Goal: Task Accomplishment & Management: Use online tool/utility

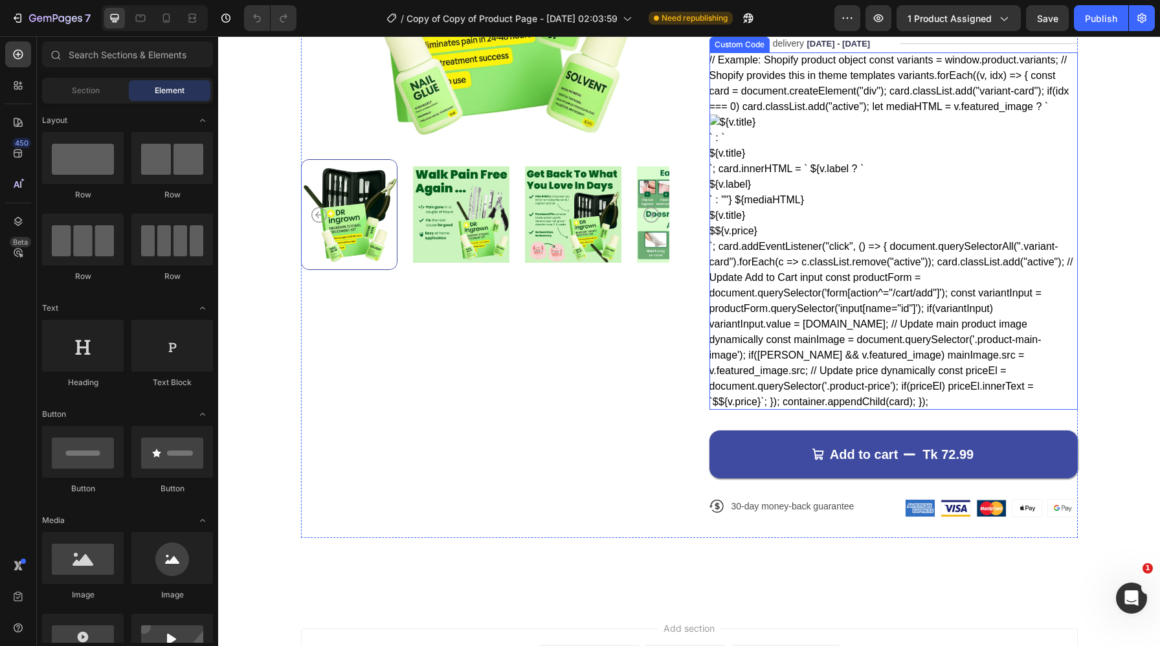
scroll to position [343, 0]
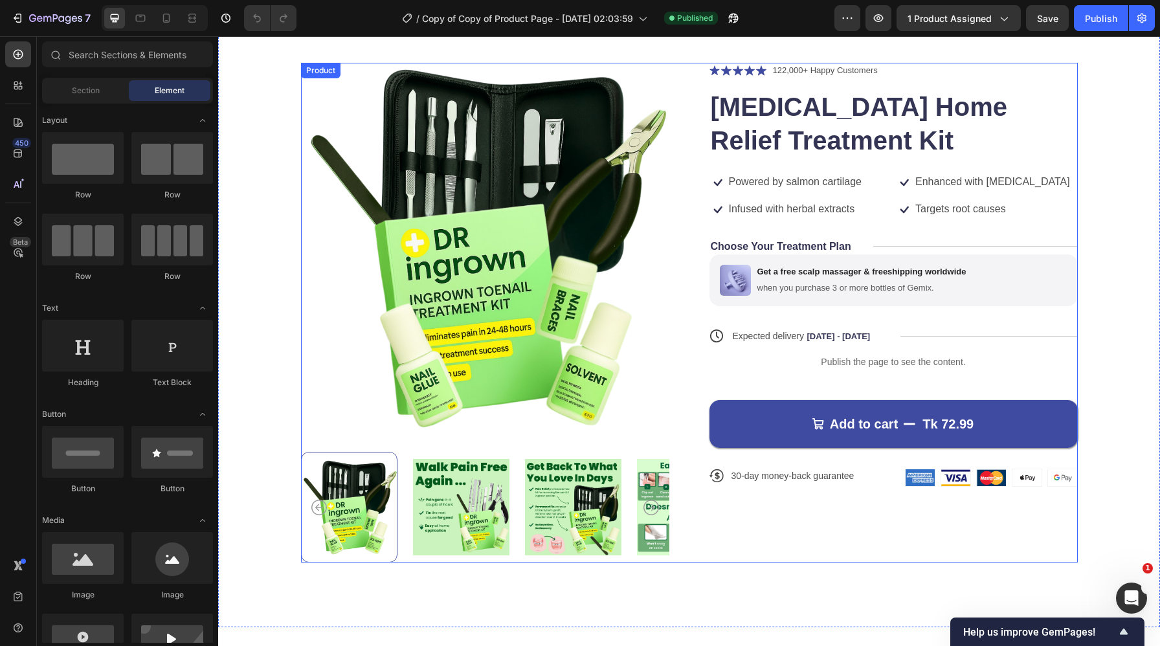
scroll to position [170, 0]
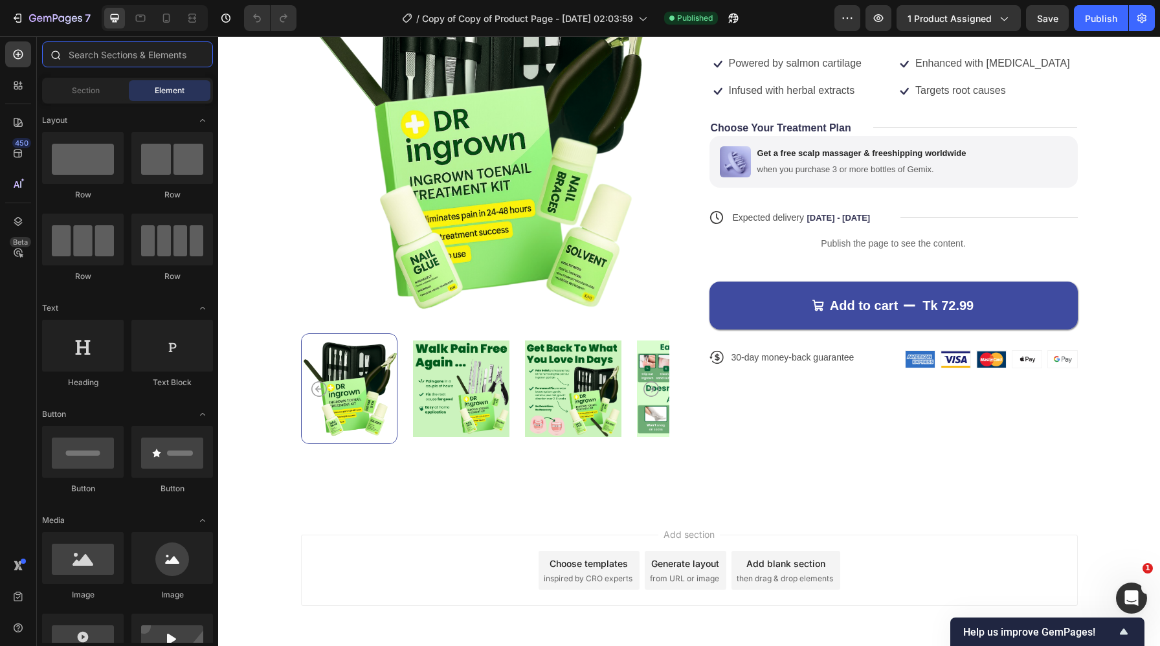
click at [105, 56] on input "text" at bounding box center [127, 54] width 171 height 26
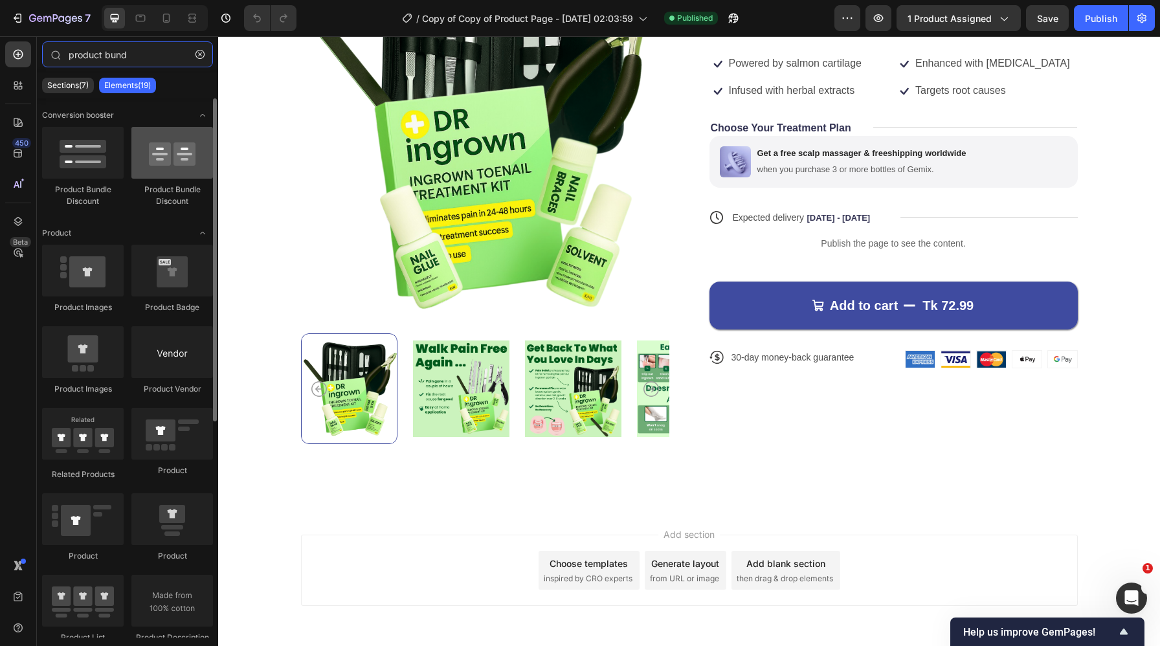
type input "product bund"
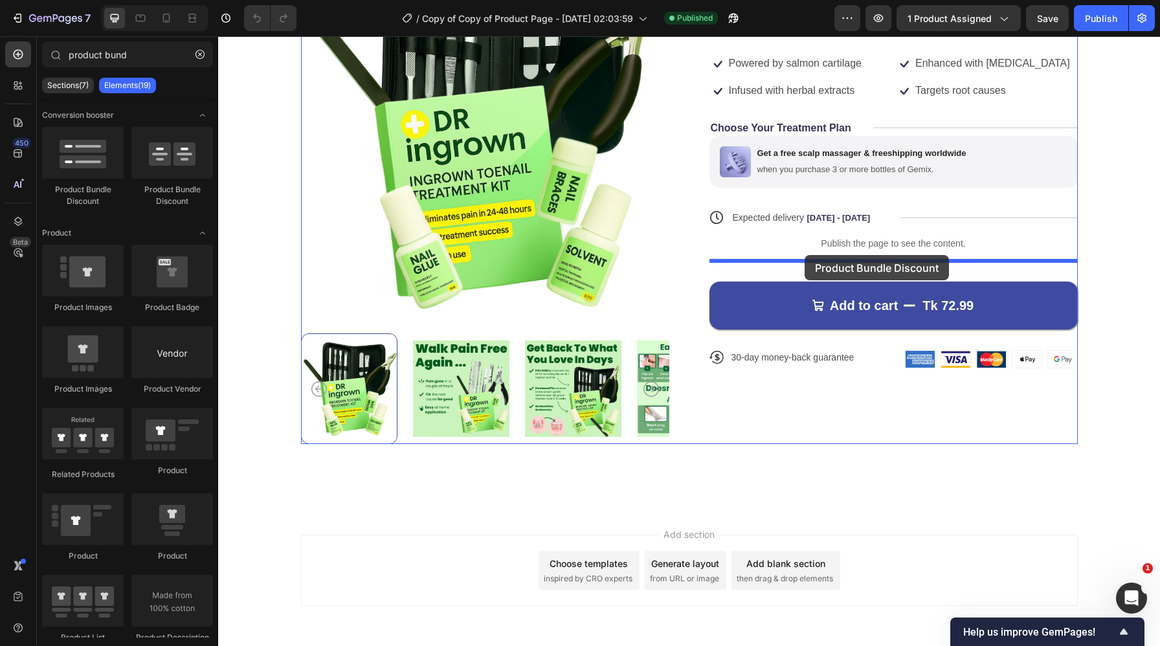
drag, startPoint x: 389, startPoint y: 201, endPoint x: 803, endPoint y: 249, distance: 417.1
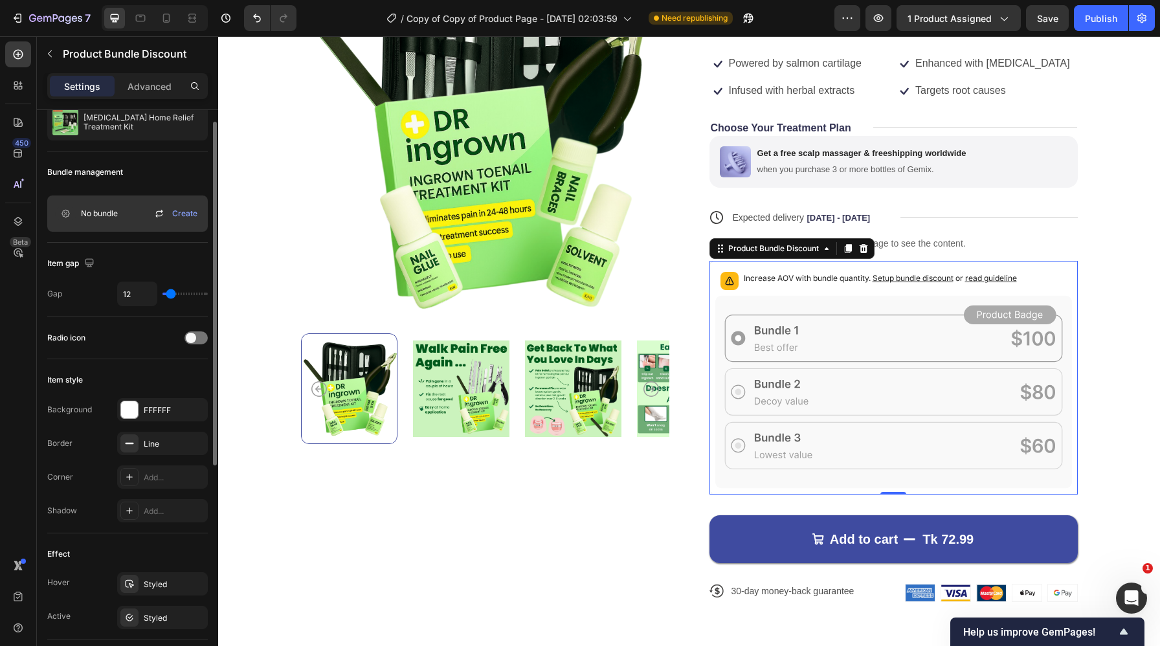
scroll to position [0, 0]
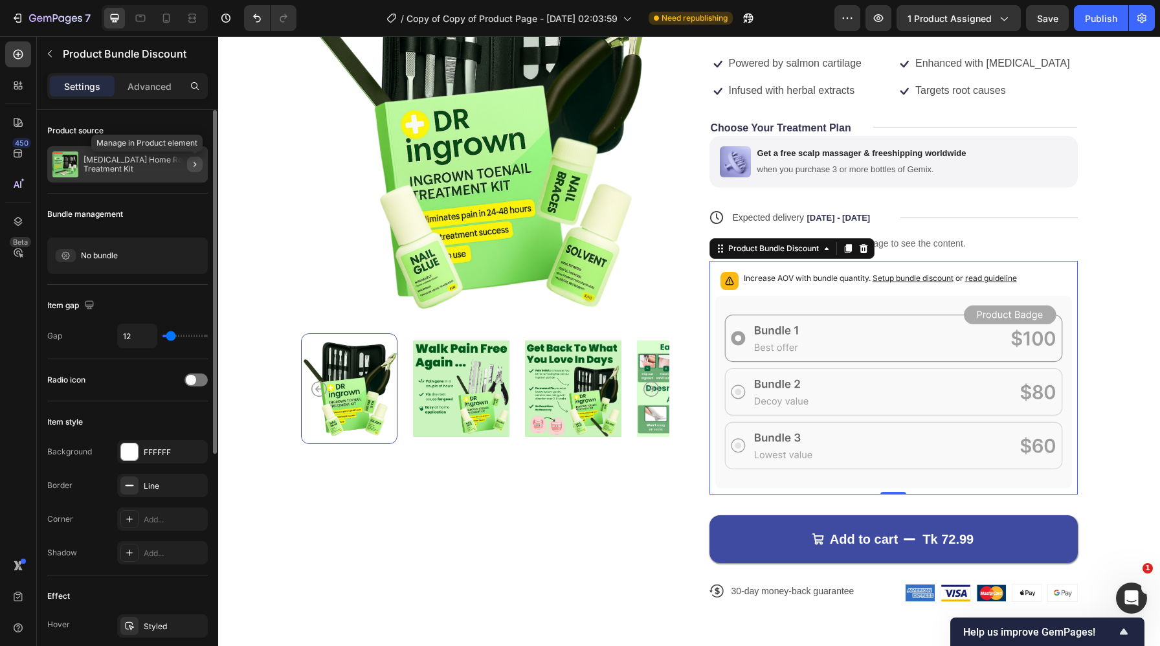
click at [194, 160] on icon "button" at bounding box center [195, 164] width 10 height 10
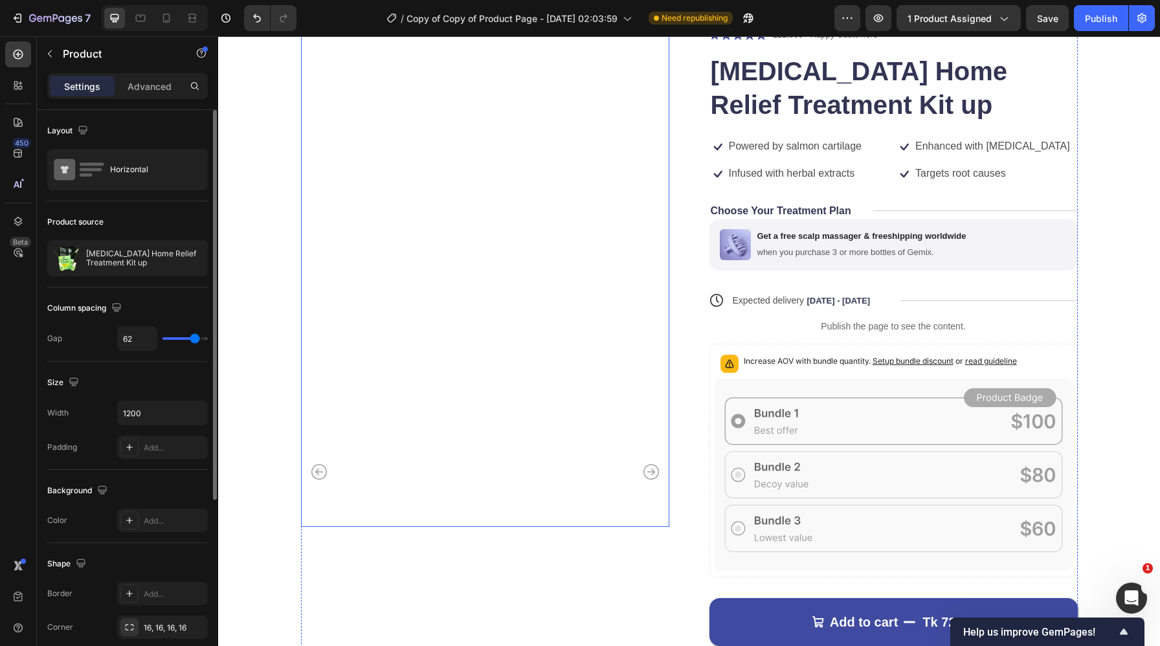
scroll to position [102, 0]
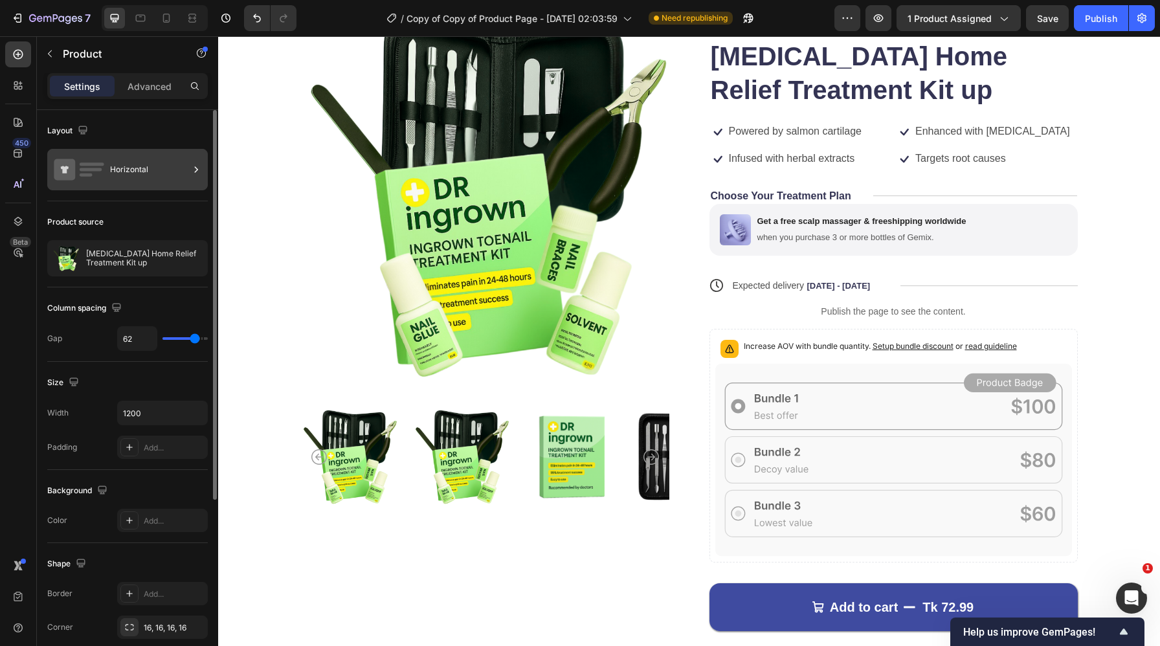
click at [196, 166] on icon at bounding box center [196, 169] width 13 height 13
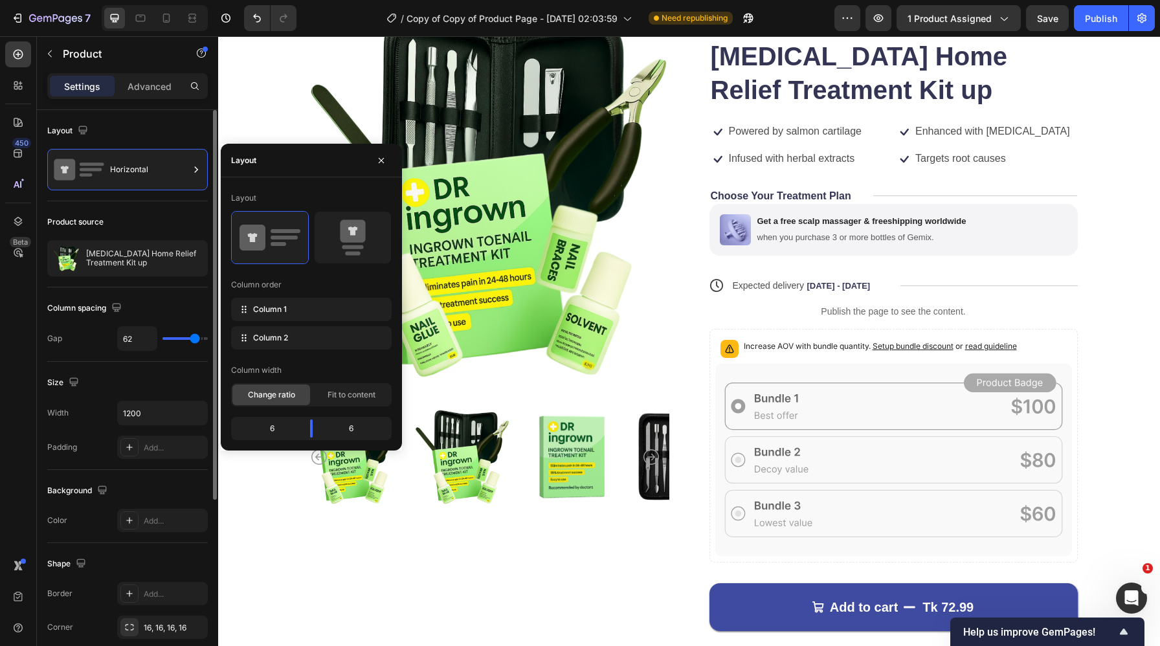
click at [182, 221] on div "Product source" at bounding box center [127, 222] width 161 height 21
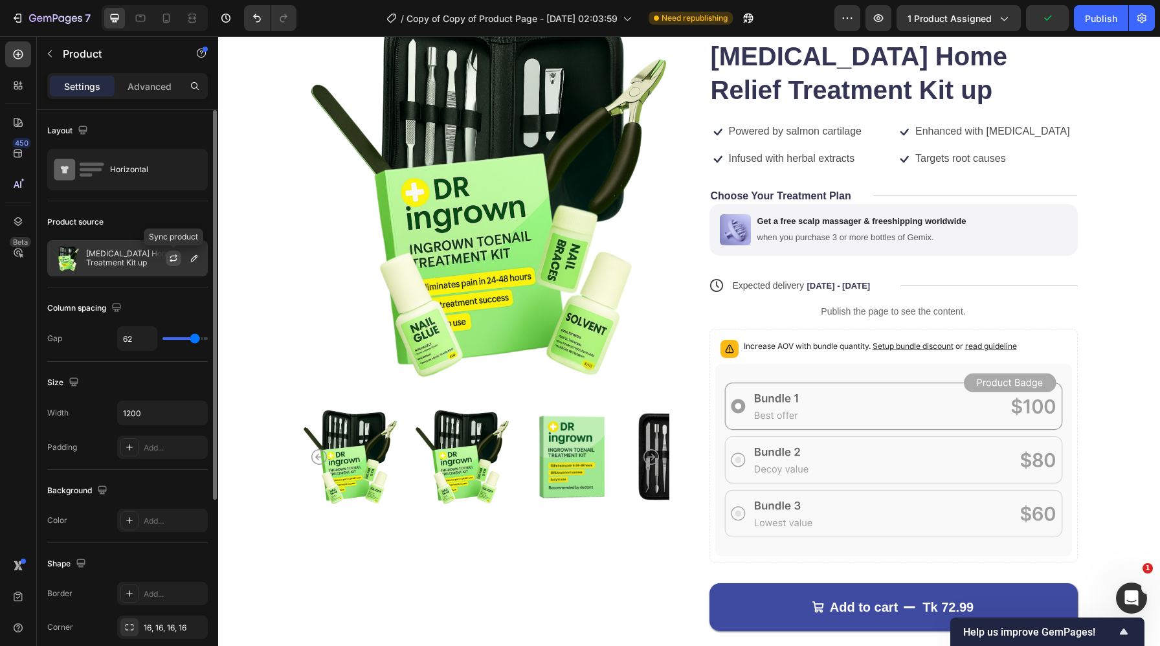
click at [172, 260] on icon "button" at bounding box center [173, 258] width 10 height 10
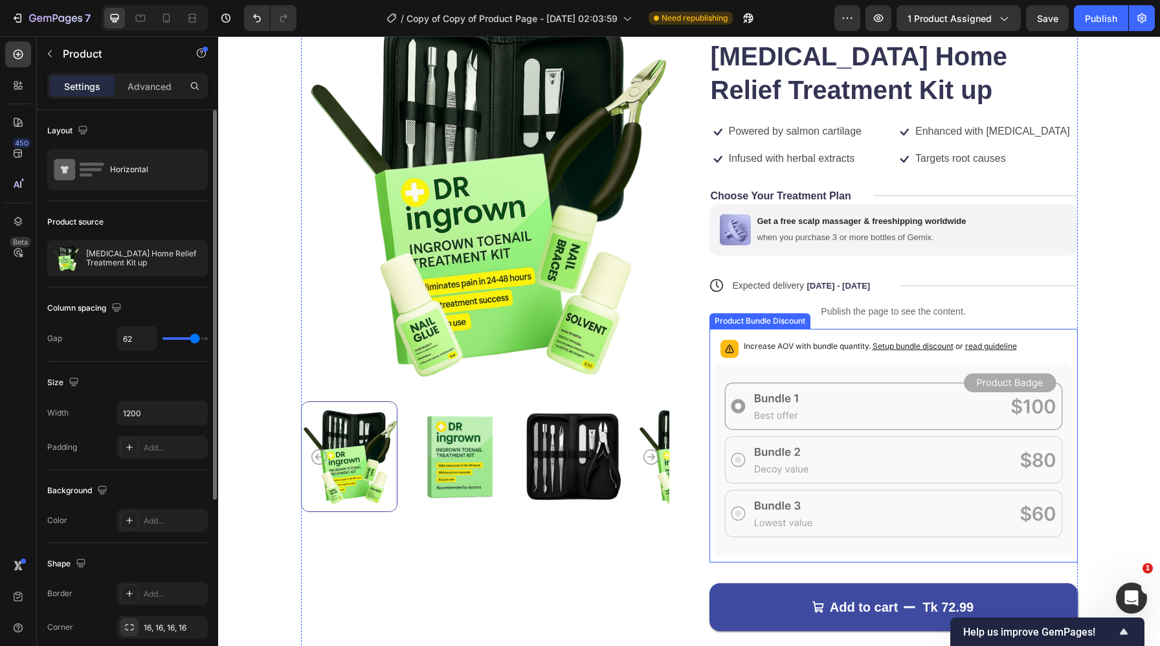
click at [1000, 349] on span "read guideline" at bounding box center [991, 346] width 52 height 10
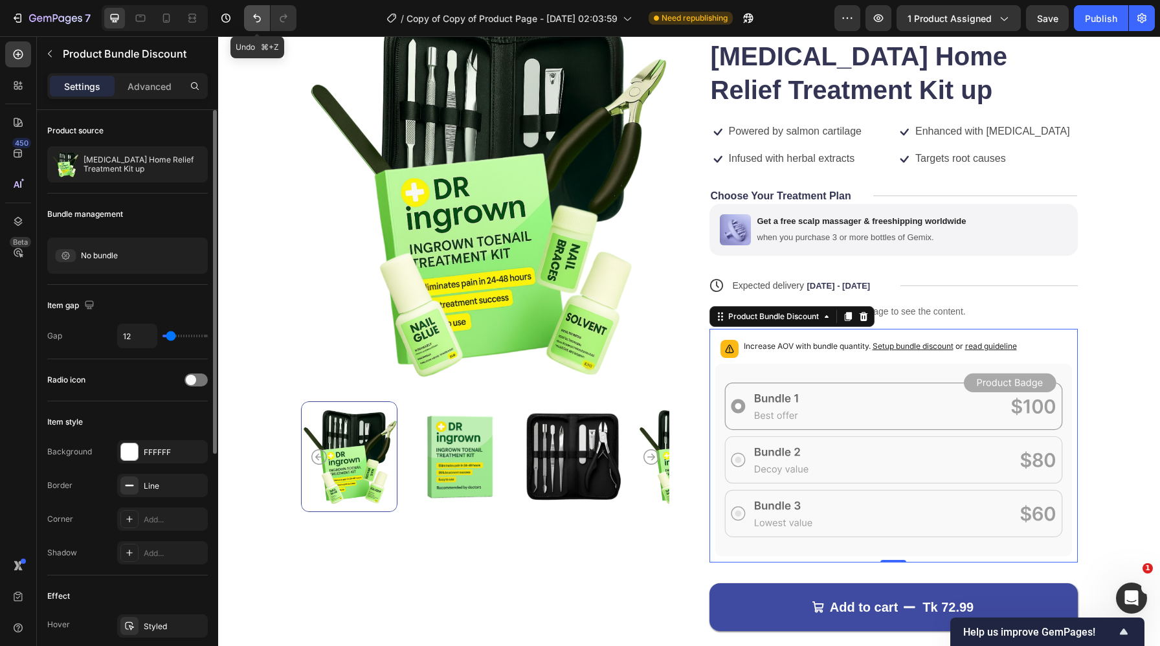
click at [254, 16] on icon "Undo/Redo" at bounding box center [257, 18] width 8 height 8
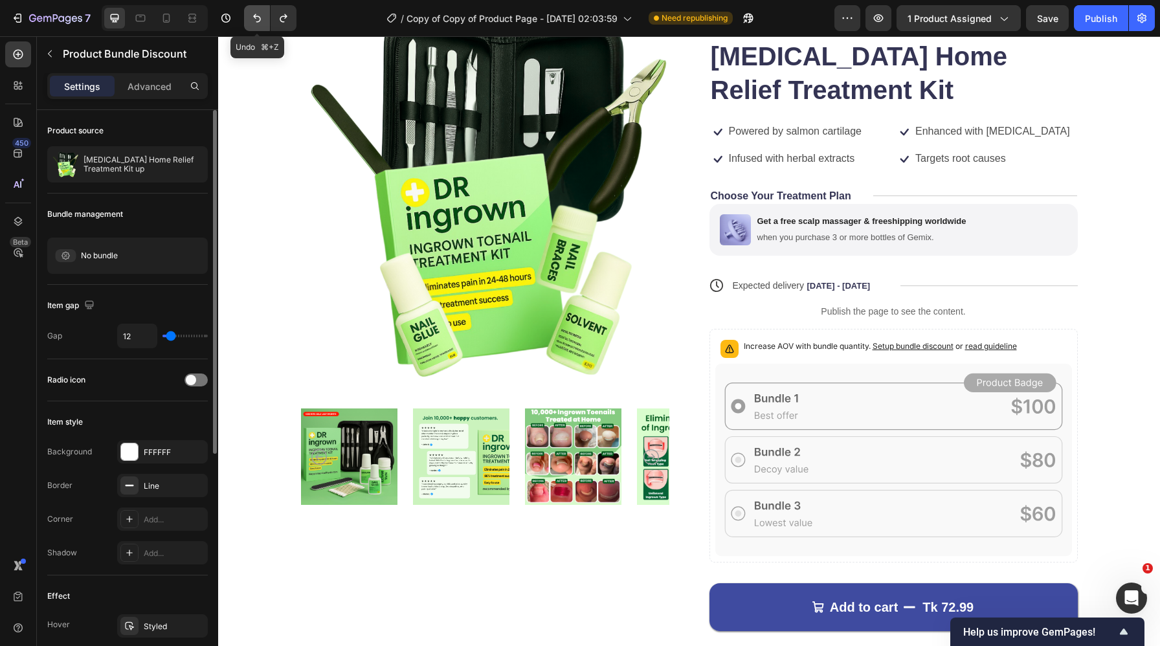
click at [254, 16] on icon "Undo/Redo" at bounding box center [257, 18] width 8 height 8
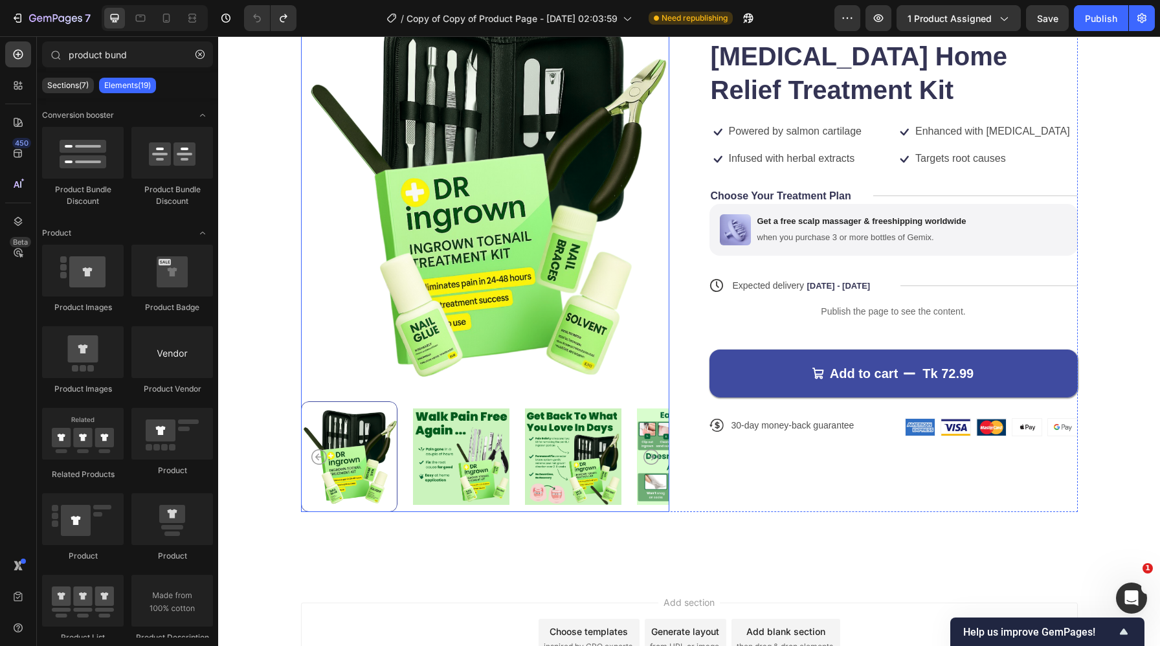
scroll to position [0, 0]
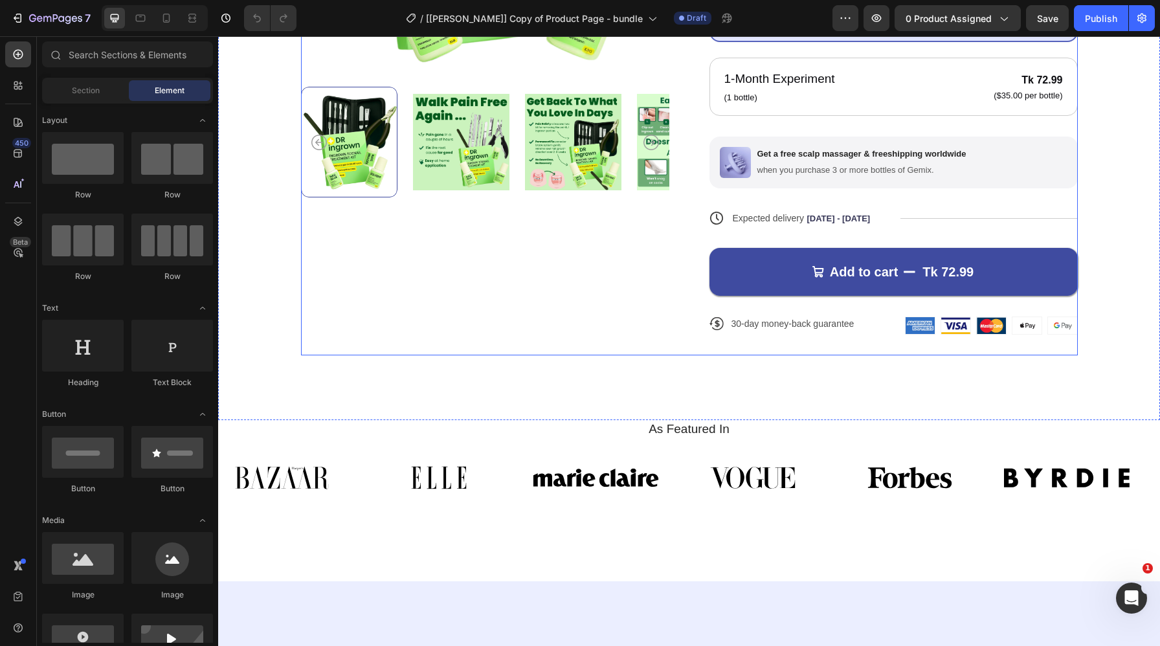
scroll to position [385, 0]
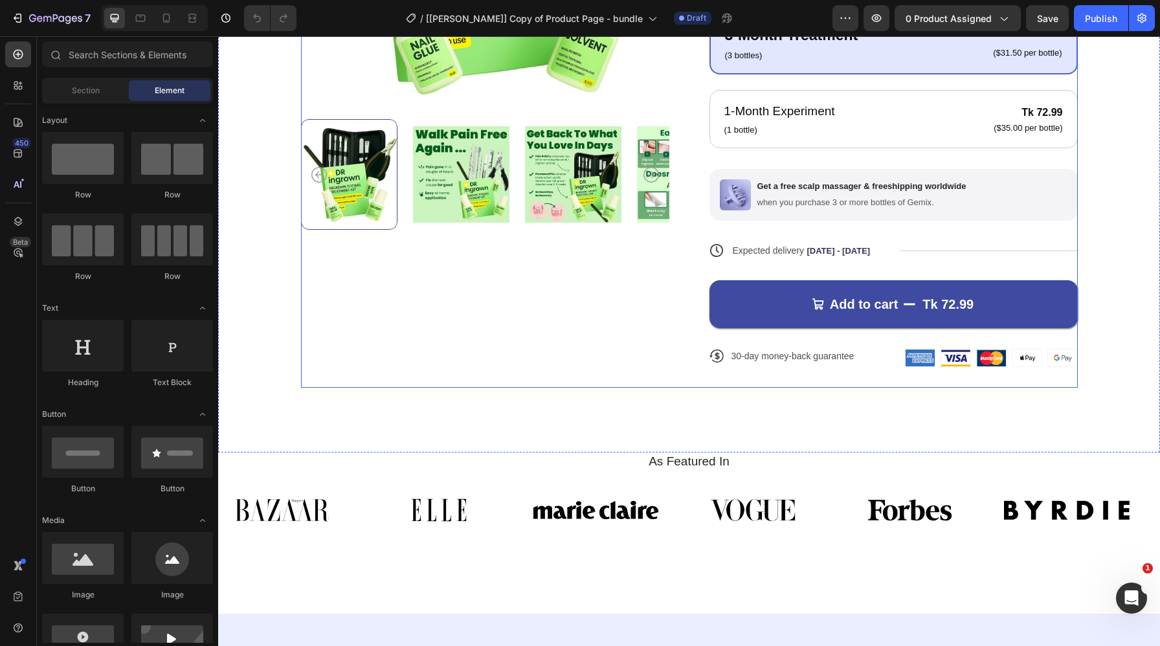
click at [693, 322] on div "Product Images Icon Icon Icon Icon Icon Icon List 122,000+ Happy Customers Text…" at bounding box center [689, 59] width 777 height 658
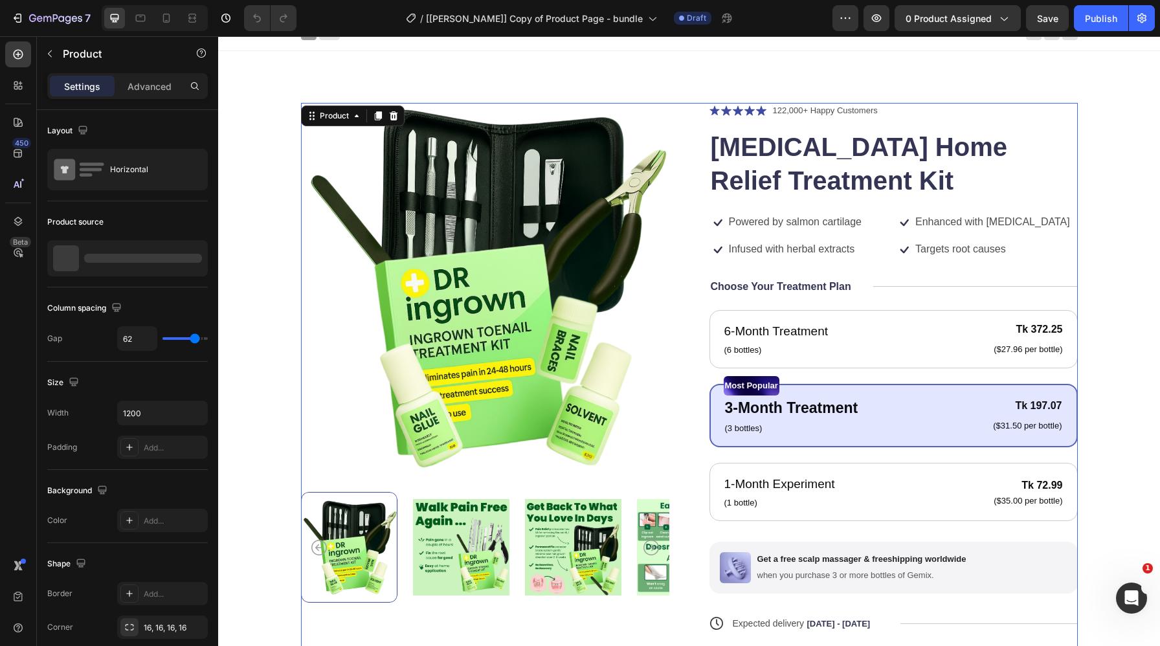
scroll to position [0, 0]
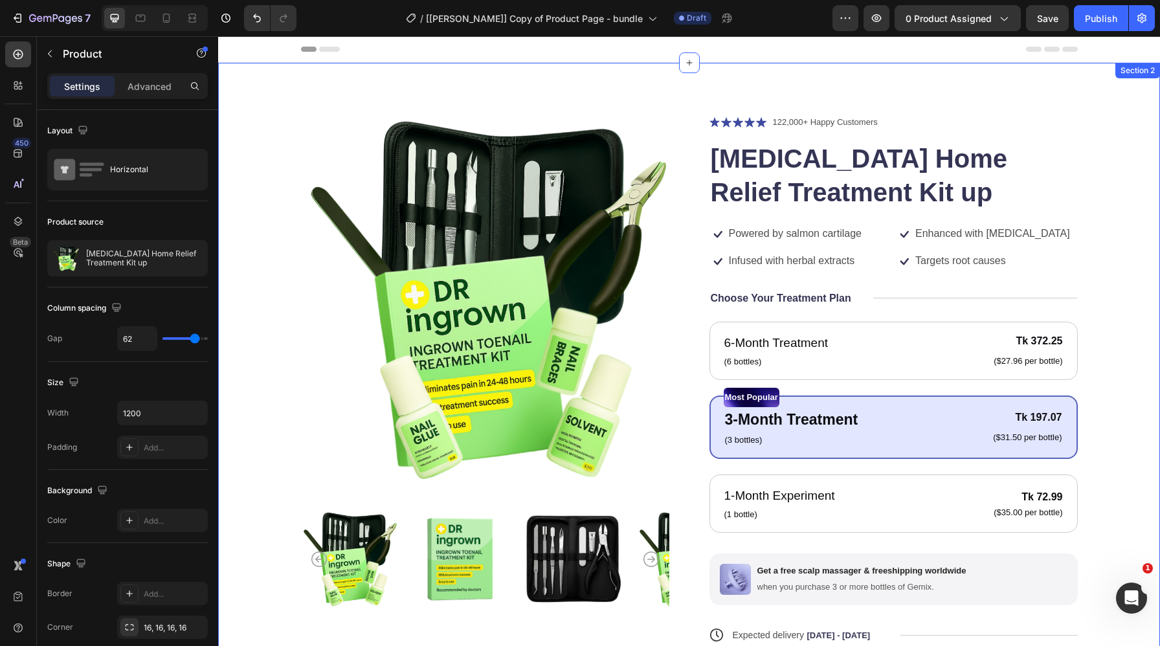
click at [703, 102] on div "Product Images Icon Icon Icon Icon Icon Icon List 122,000+ Happy Customers Text…" at bounding box center [689, 450] width 942 height 774
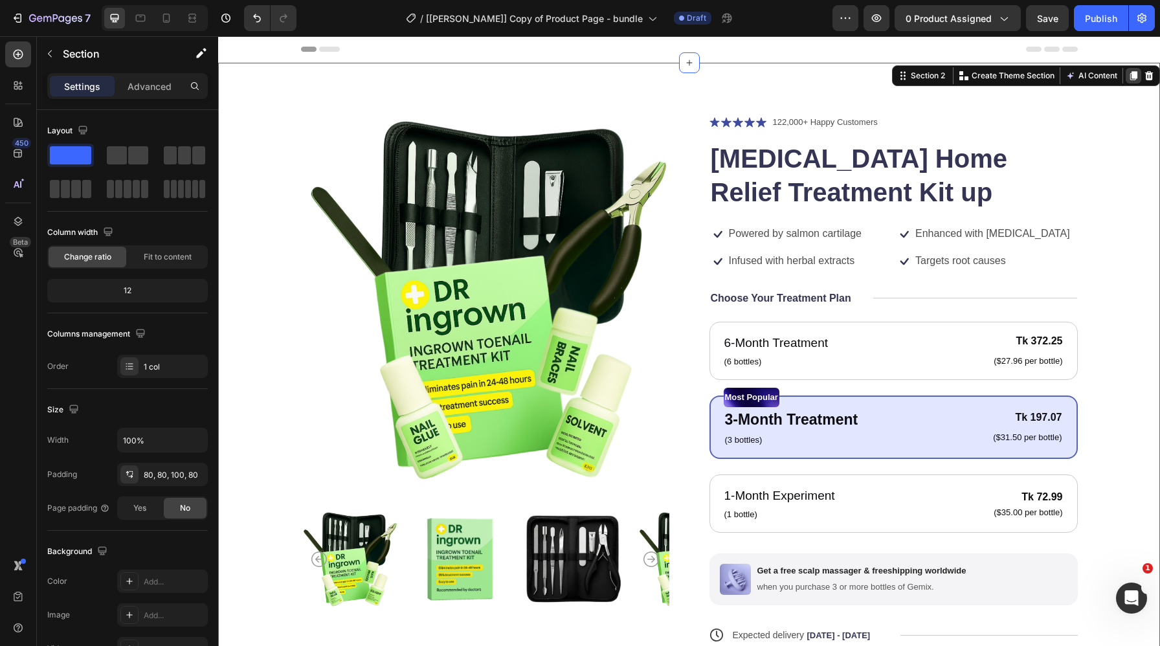
click at [1136, 71] on icon at bounding box center [1134, 76] width 10 height 10
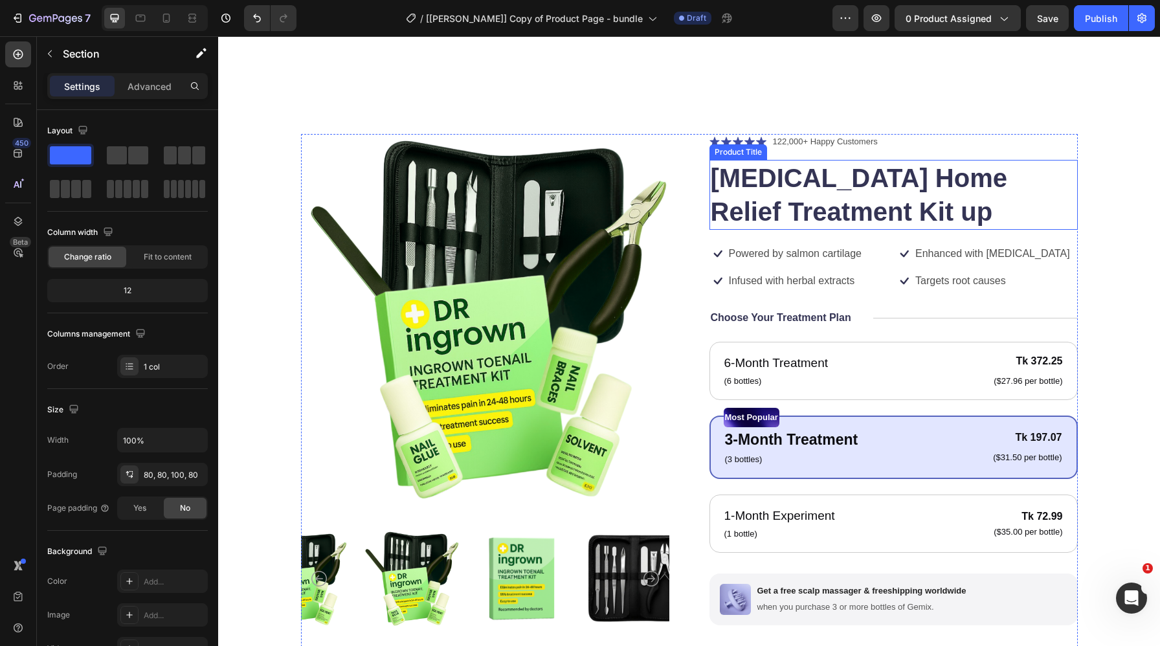
scroll to position [756, 0]
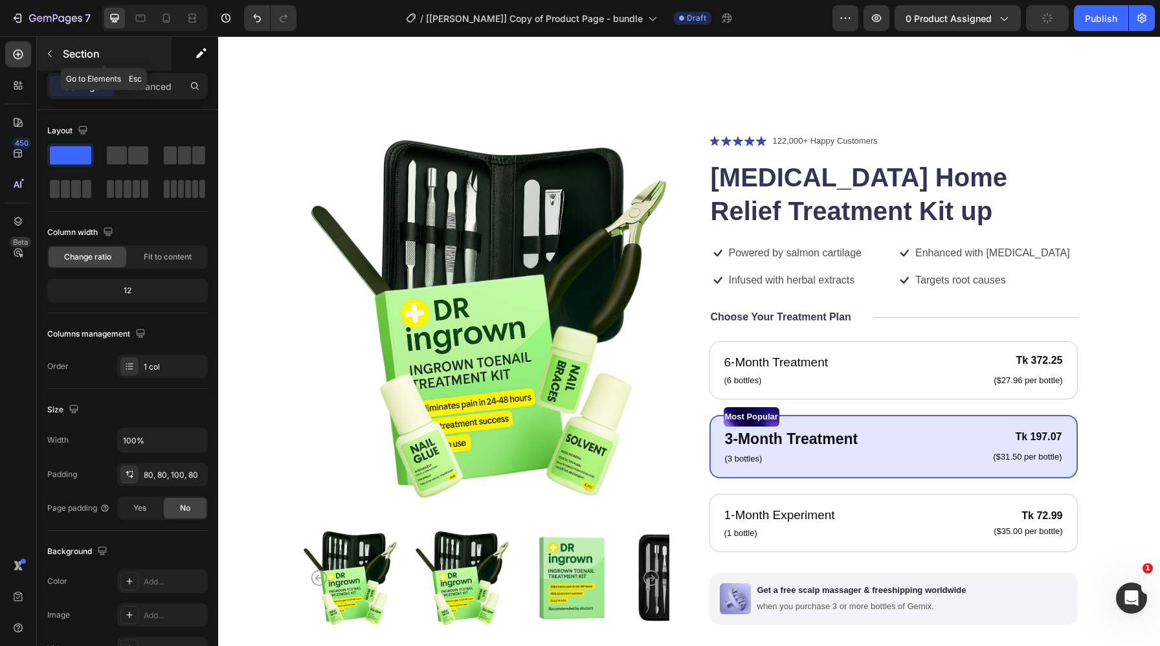
click at [108, 56] on p "Section" at bounding box center [116, 54] width 106 height 16
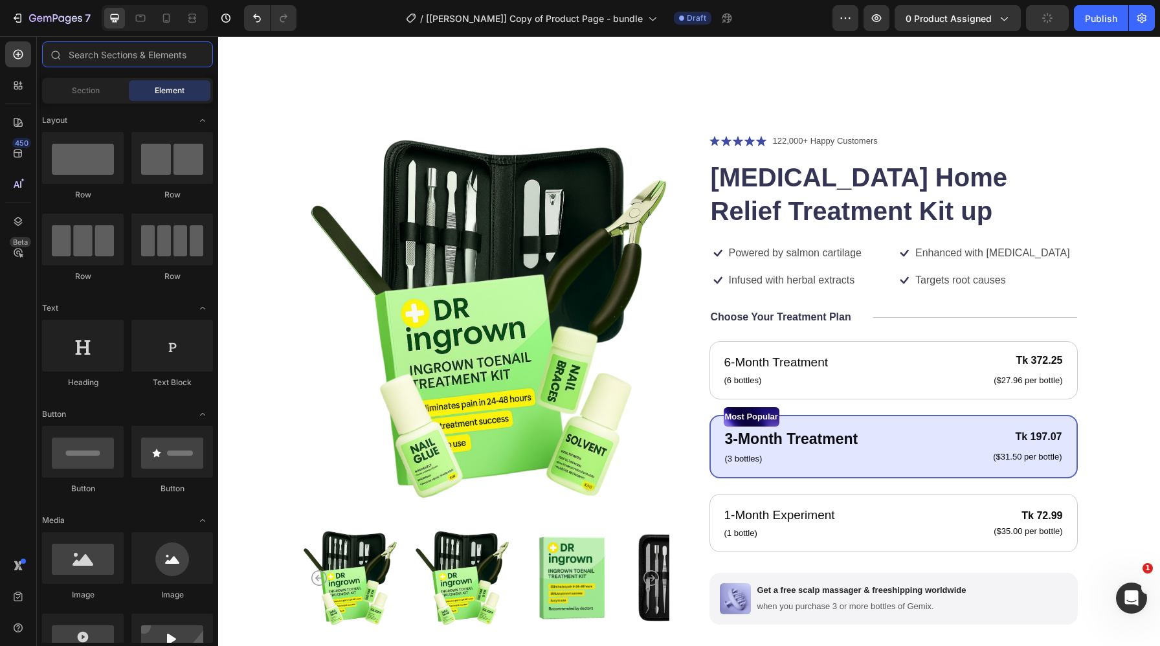
click at [108, 56] on input "text" at bounding box center [127, 54] width 171 height 26
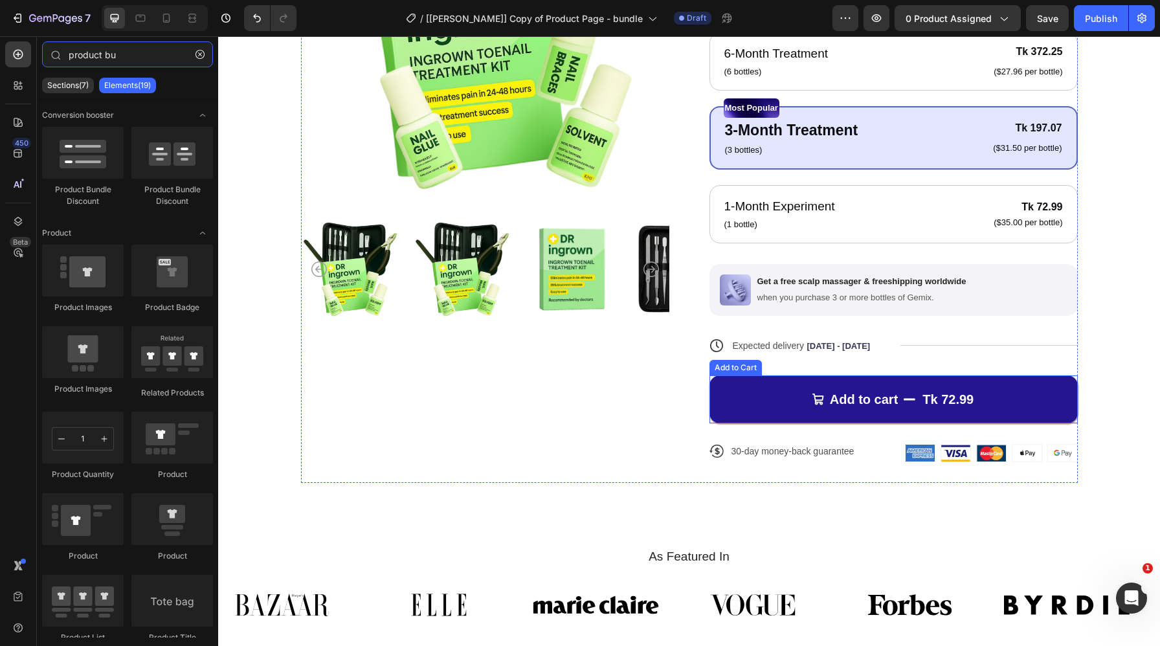
scroll to position [1070, 0]
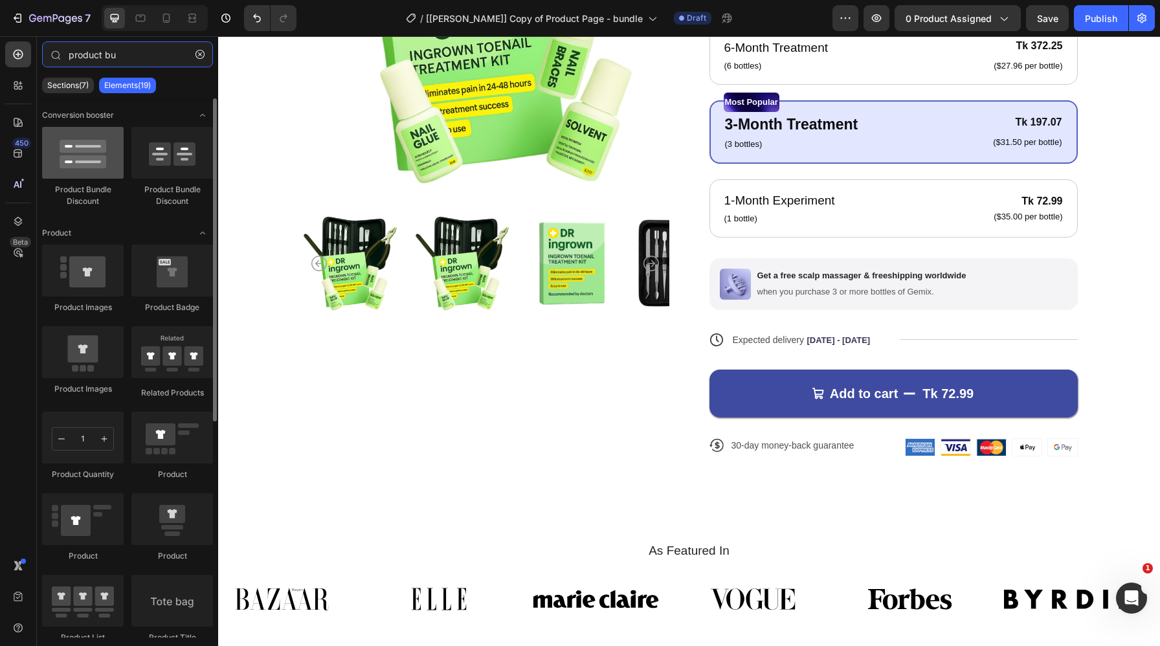
type input "product bu"
click at [78, 148] on div at bounding box center [83, 153] width 82 height 52
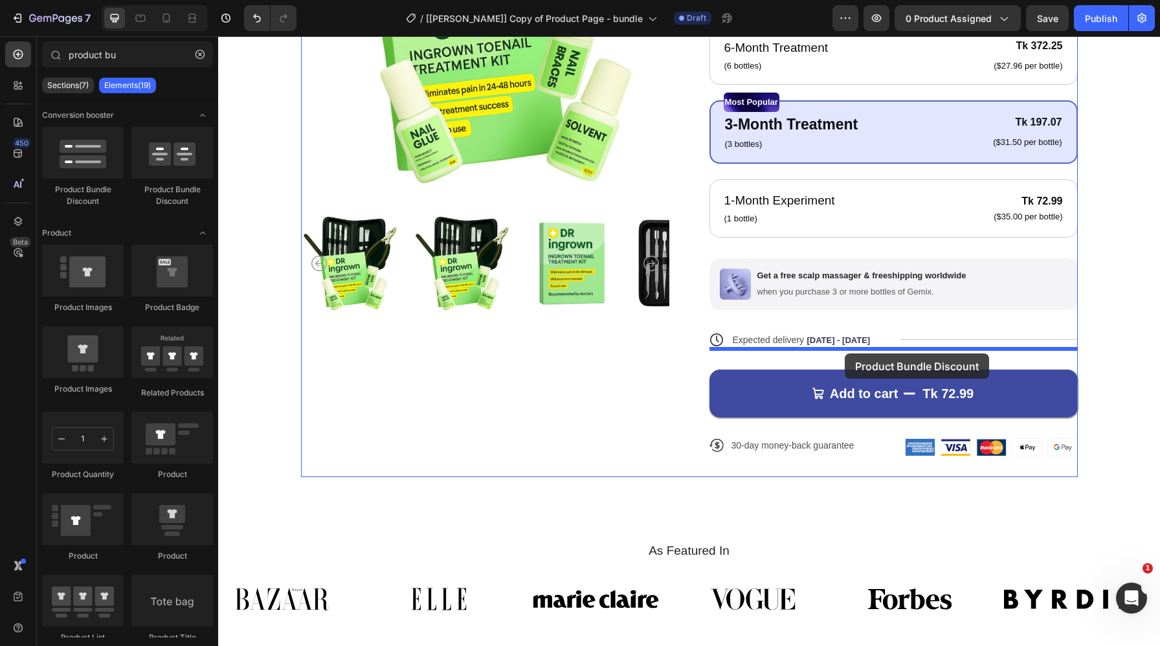
drag, startPoint x: 392, startPoint y: 195, endPoint x: 845, endPoint y: 354, distance: 479.6
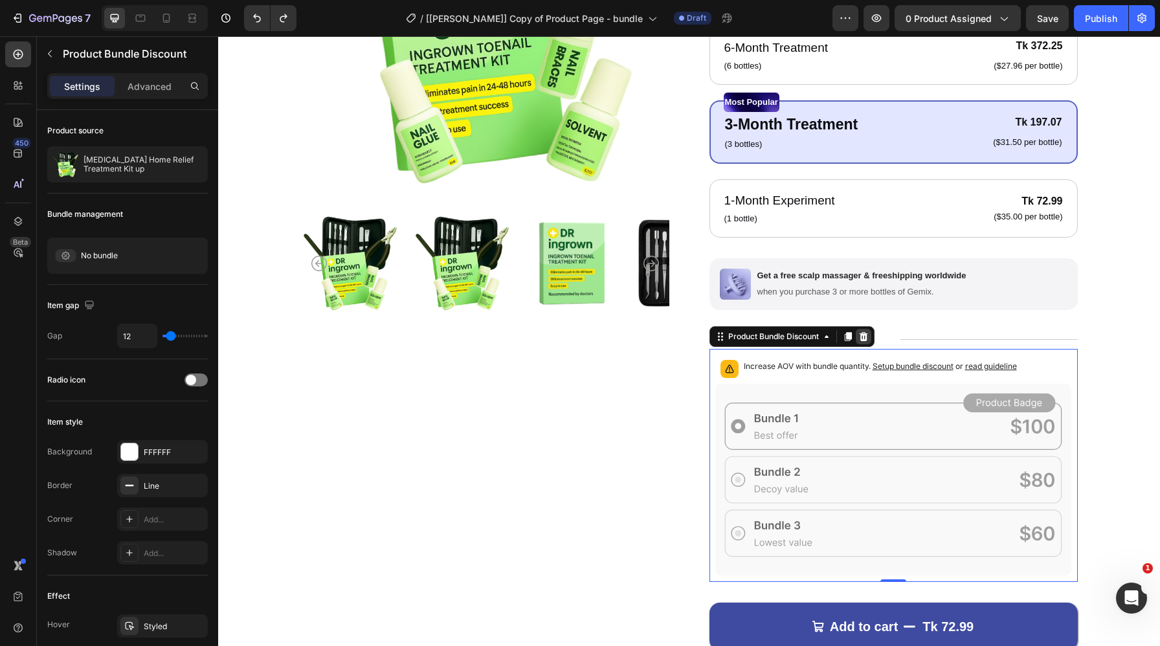
click at [866, 335] on icon at bounding box center [863, 336] width 8 height 9
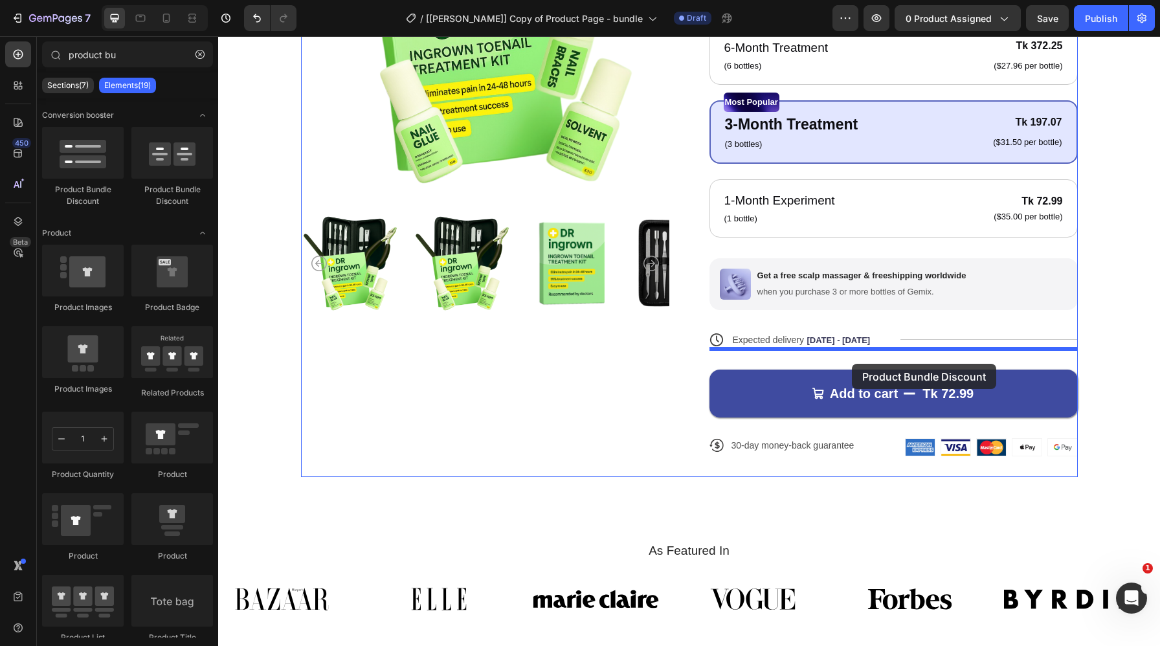
drag, startPoint x: 305, startPoint y: 194, endPoint x: 852, endPoint y: 364, distance: 572.8
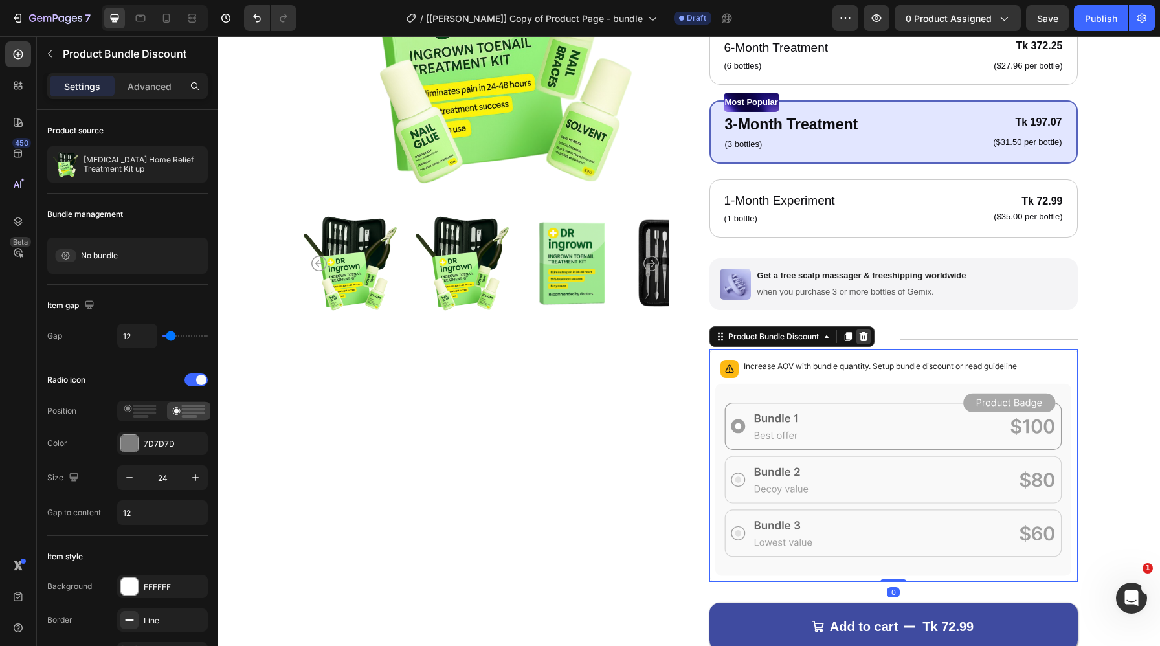
click at [866, 339] on icon at bounding box center [863, 336] width 8 height 9
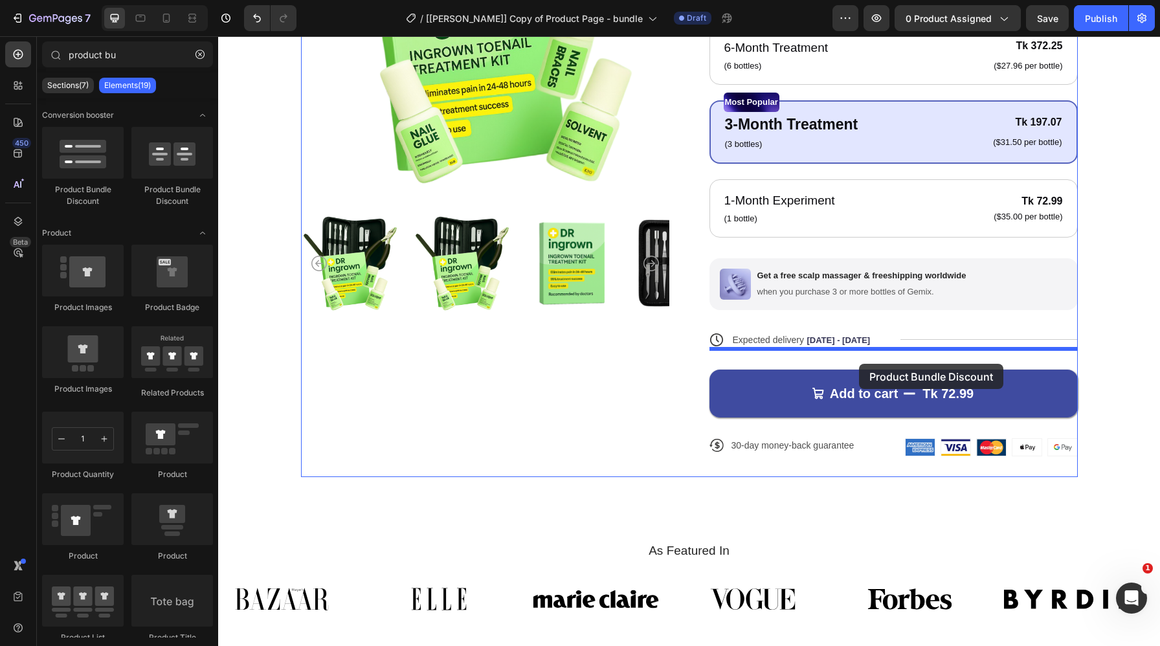
drag, startPoint x: 387, startPoint y: 197, endPoint x: 859, endPoint y: 364, distance: 500.7
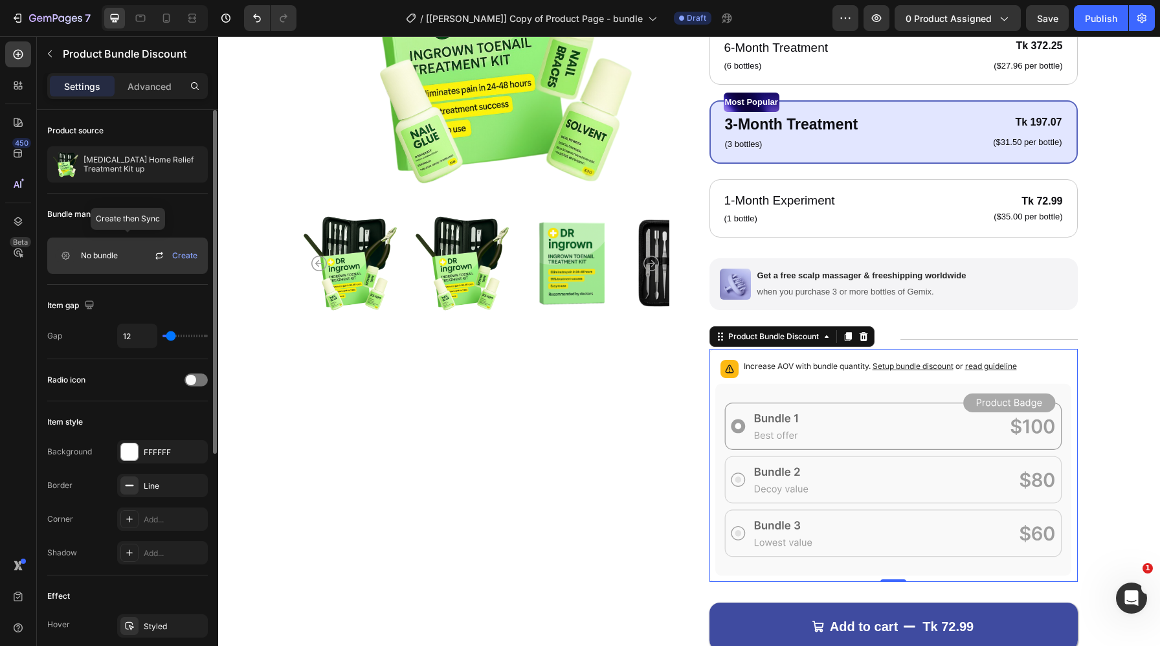
click at [180, 254] on span "Create" at bounding box center [184, 256] width 25 height 12
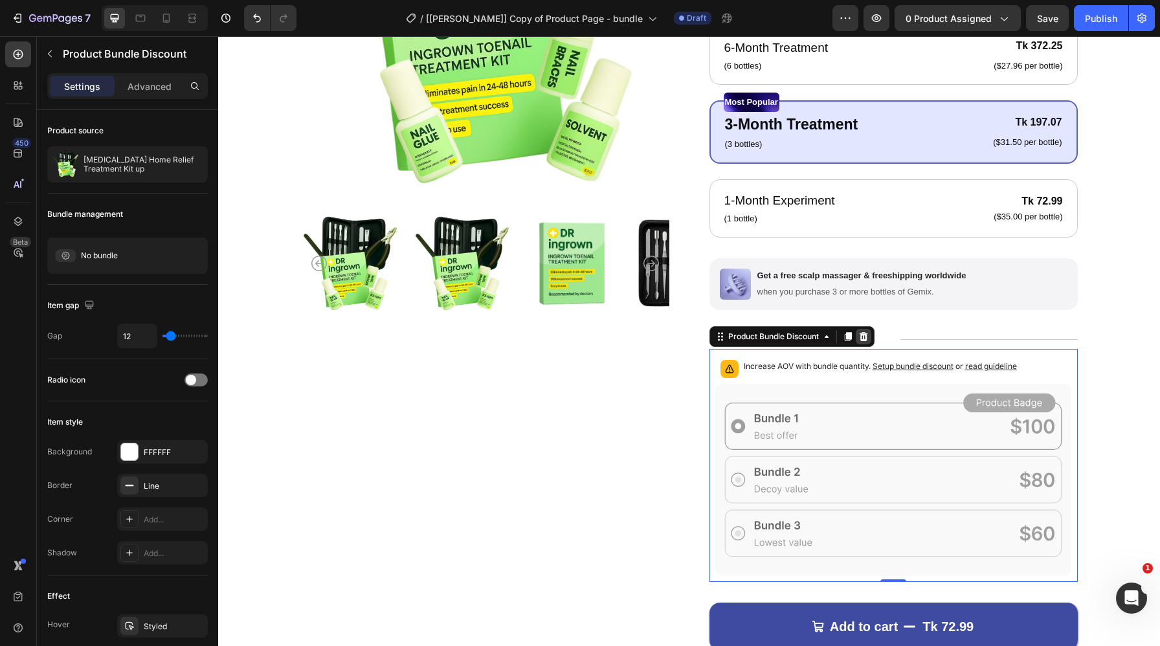
click at [862, 337] on icon at bounding box center [863, 336] width 8 height 9
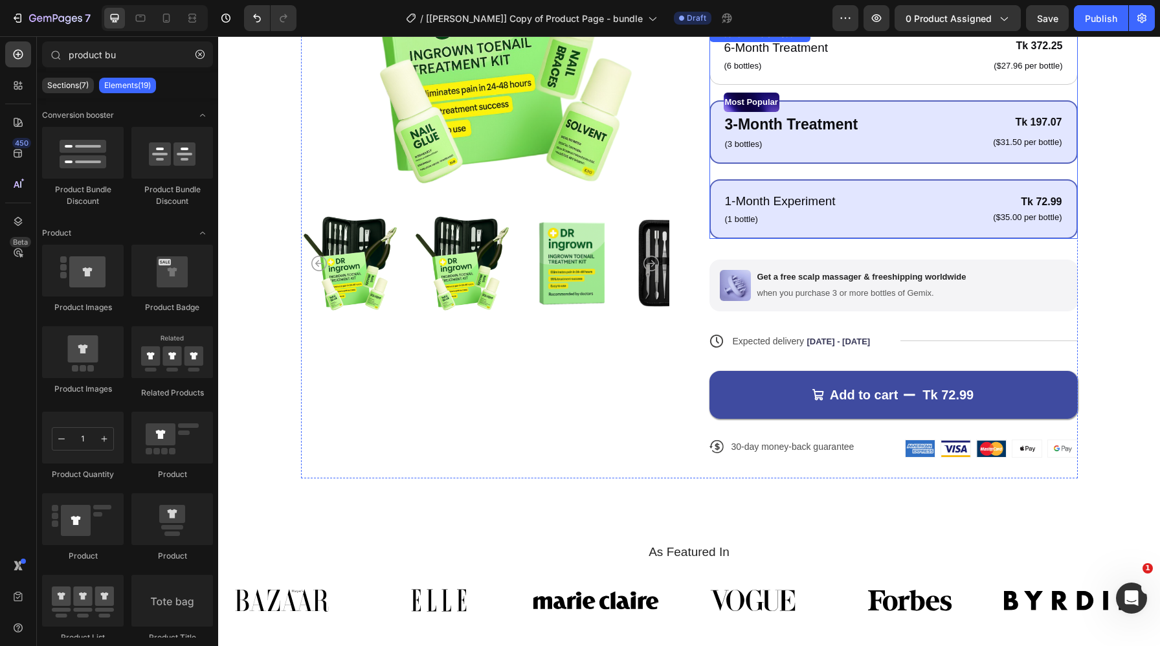
click at [723, 212] on div "1-Month Experiment Text Block (1 bottle) Text Block Tk 72.99 Product Price Prod…" at bounding box center [894, 209] width 368 height 60
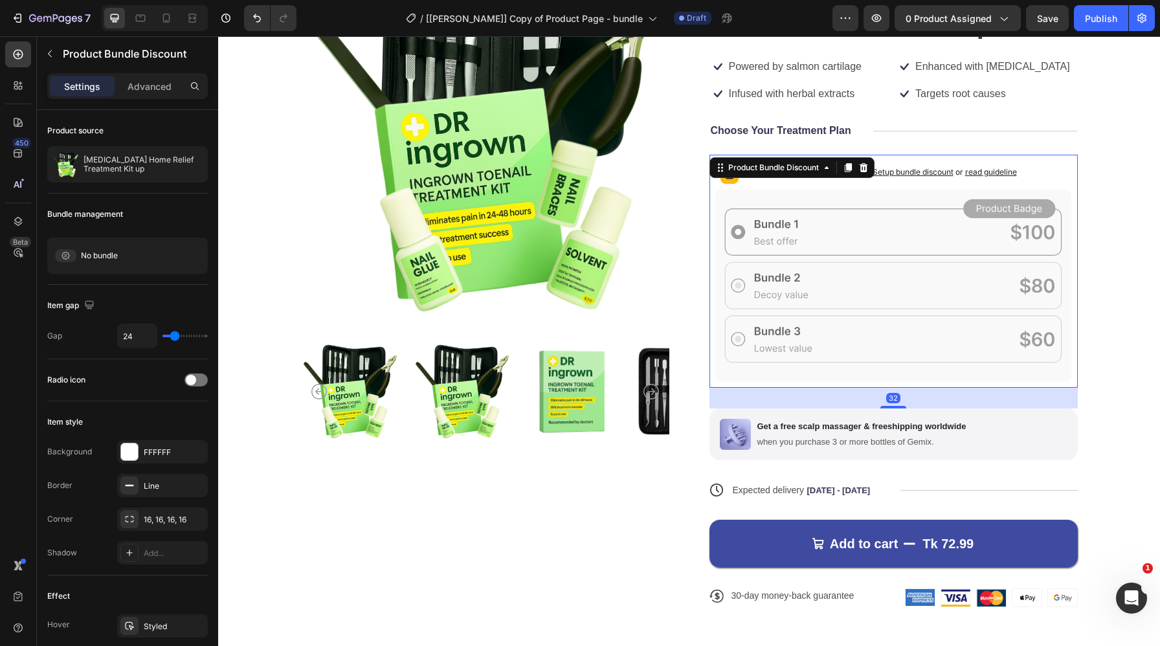
scroll to position [879, 0]
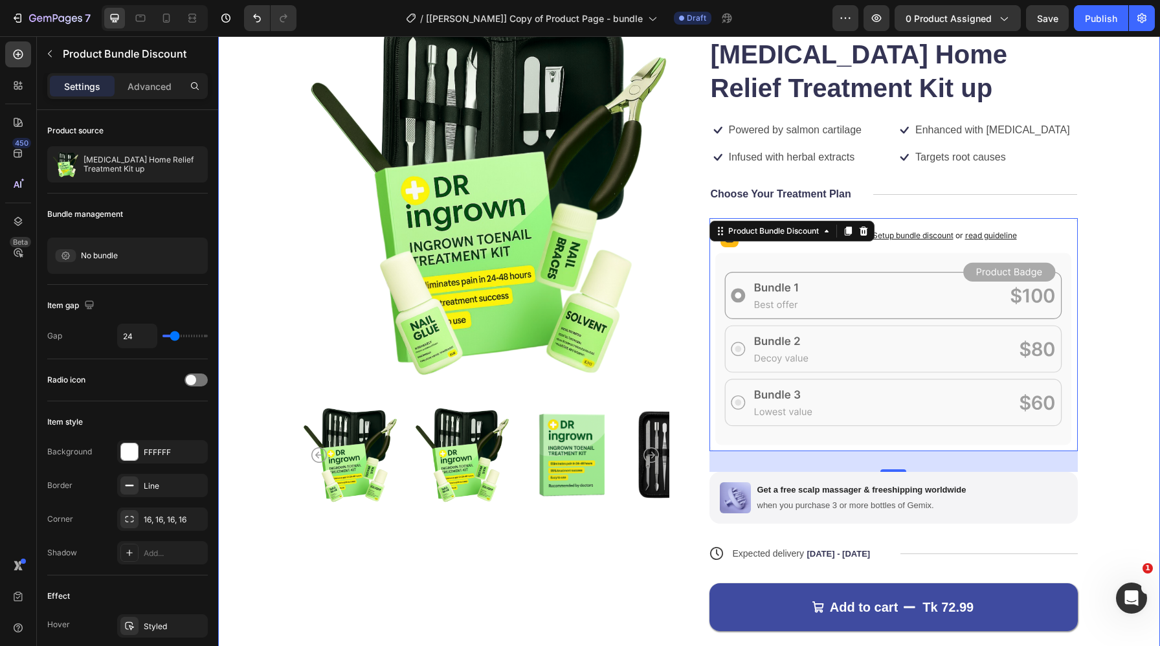
click at [1112, 287] on div "Product Images Icon Icon Icon Icon Icon Icon List 122,000+ Happy Customers Text…" at bounding box center [689, 357] width 942 height 797
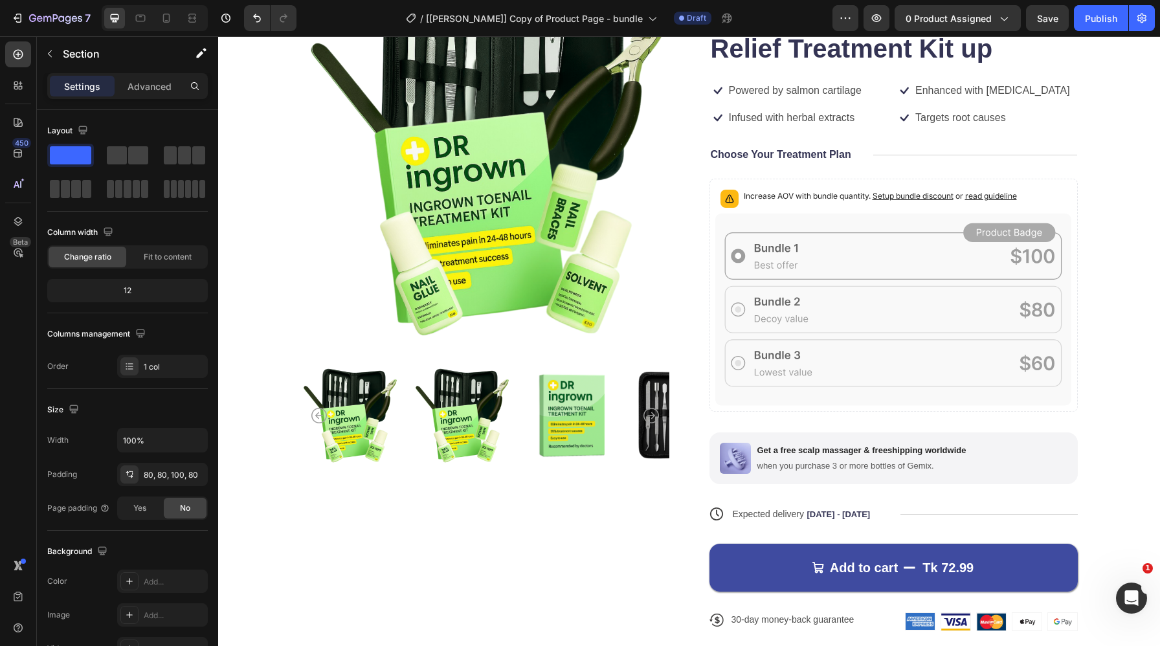
scroll to position [919, 0]
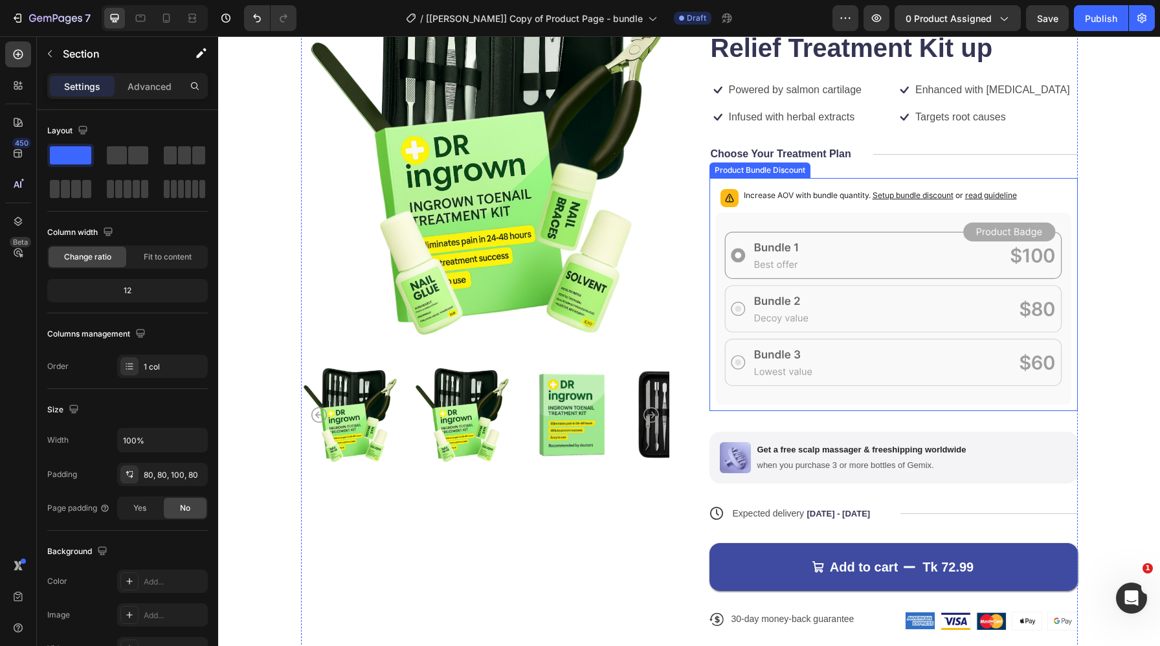
click at [853, 278] on rect at bounding box center [893, 255] width 337 height 47
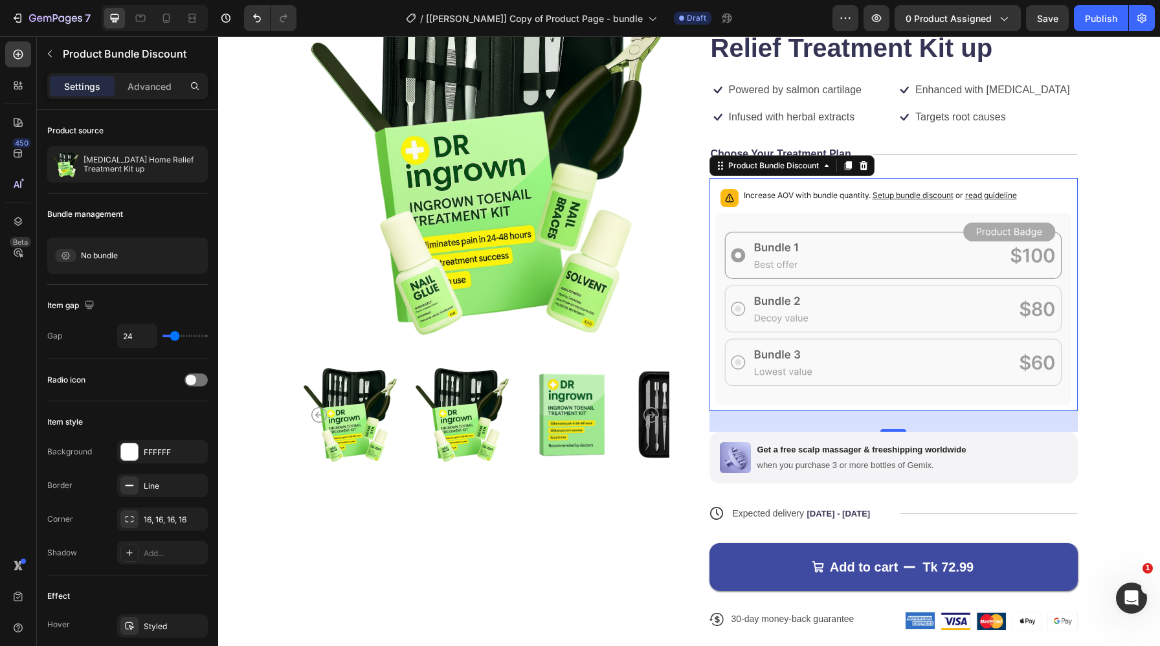
click at [1002, 197] on span "read guideline" at bounding box center [991, 195] width 52 height 10
click at [59, 14] on icon "button" at bounding box center [55, 19] width 53 height 11
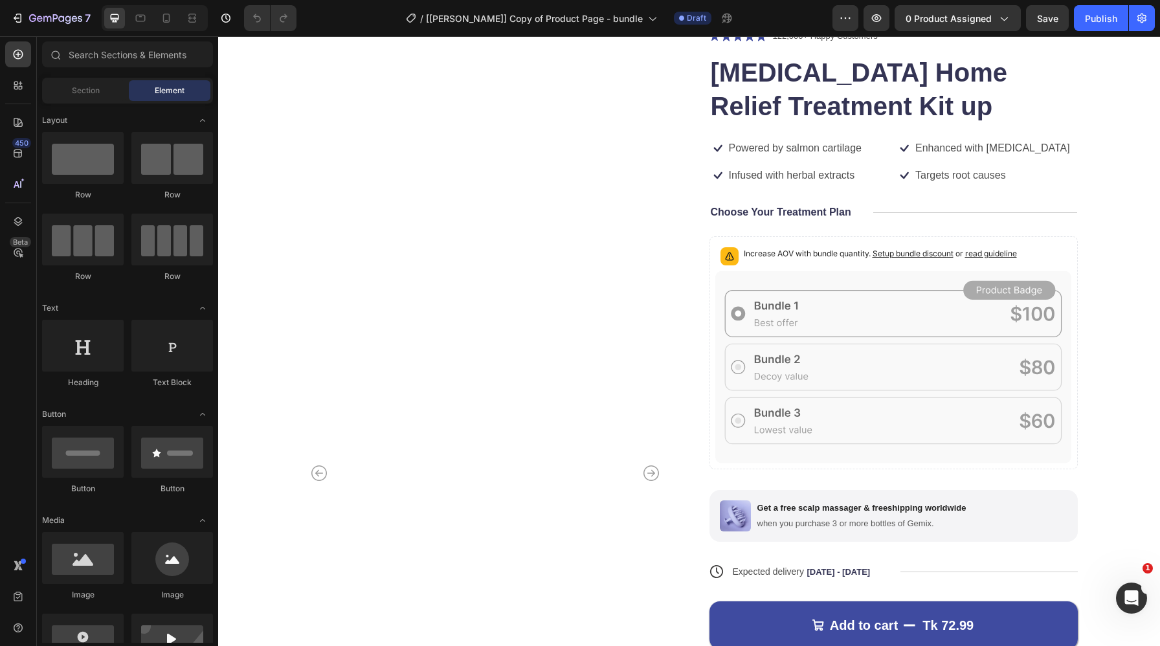
scroll to position [863, 0]
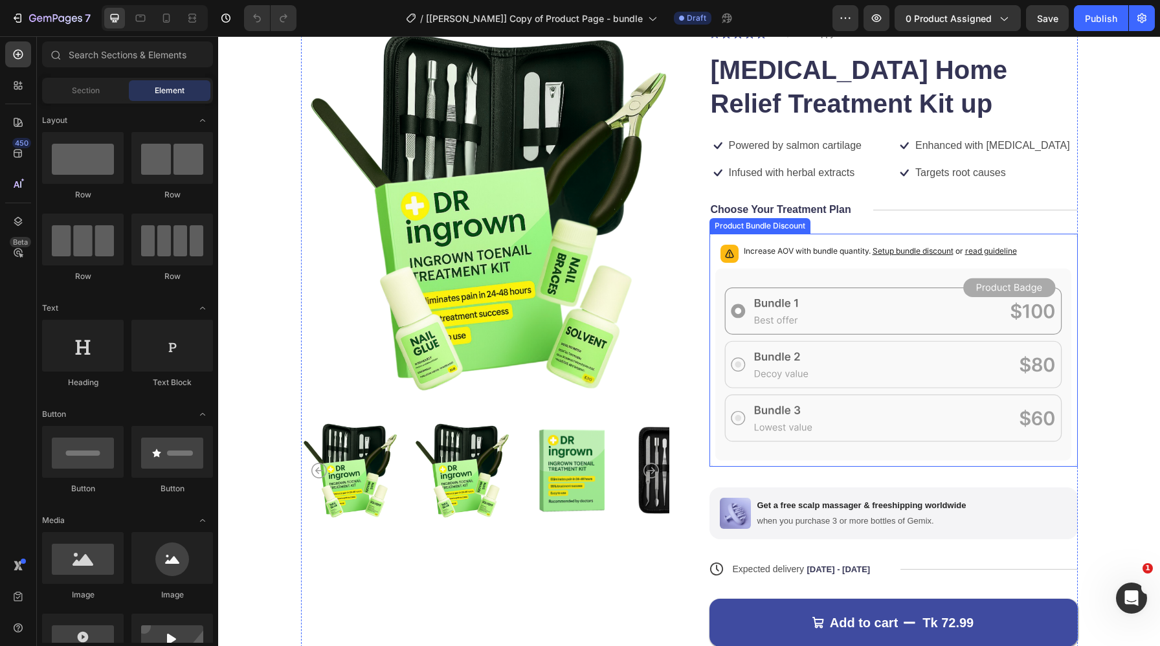
click at [710, 347] on div "Increase AOV with bundle quantity. Setup bundle discount or read guideline" at bounding box center [894, 351] width 368 height 234
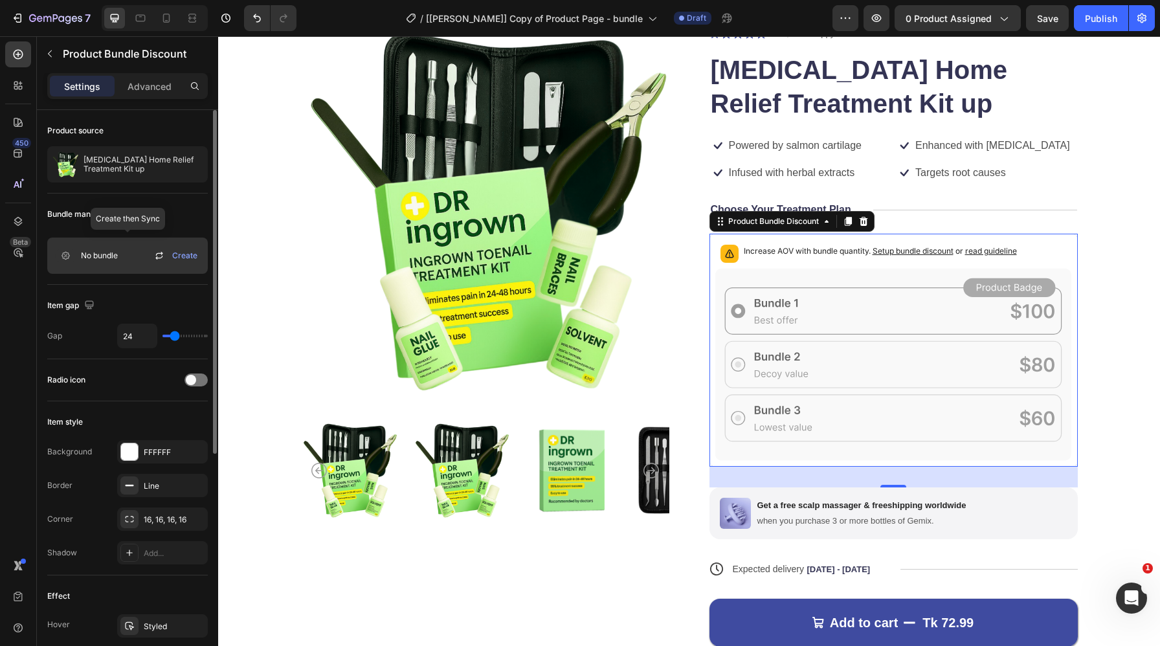
click at [158, 254] on icon at bounding box center [160, 256] width 16 height 16
click at [184, 258] on span "Create" at bounding box center [184, 256] width 25 height 12
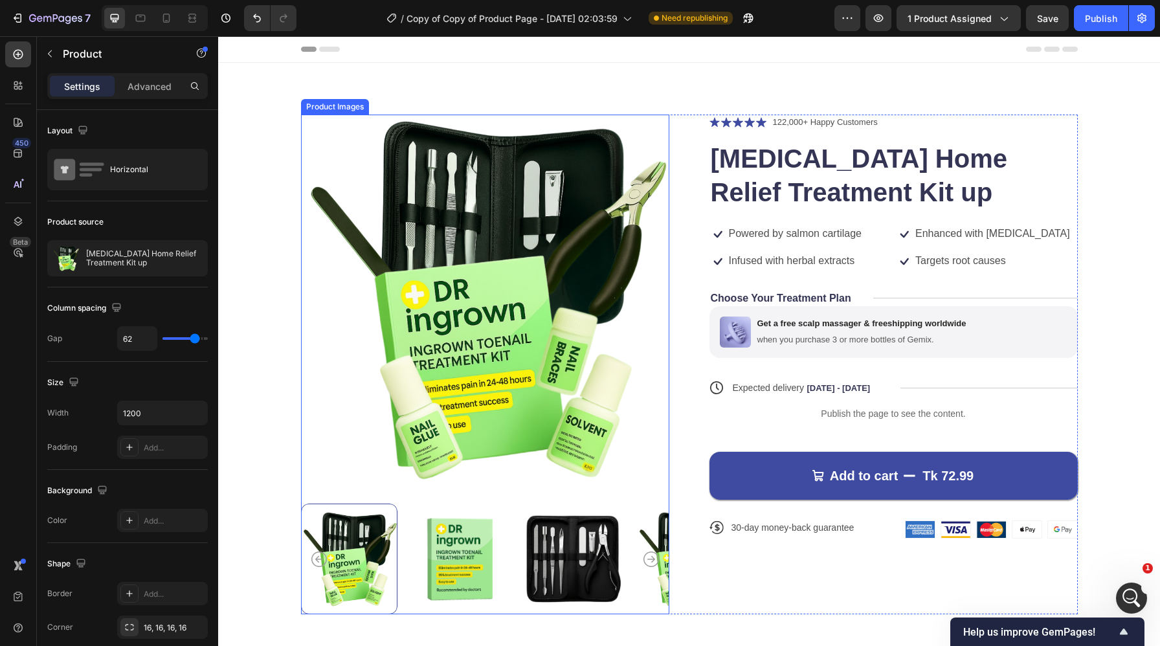
scroll to position [48, 0]
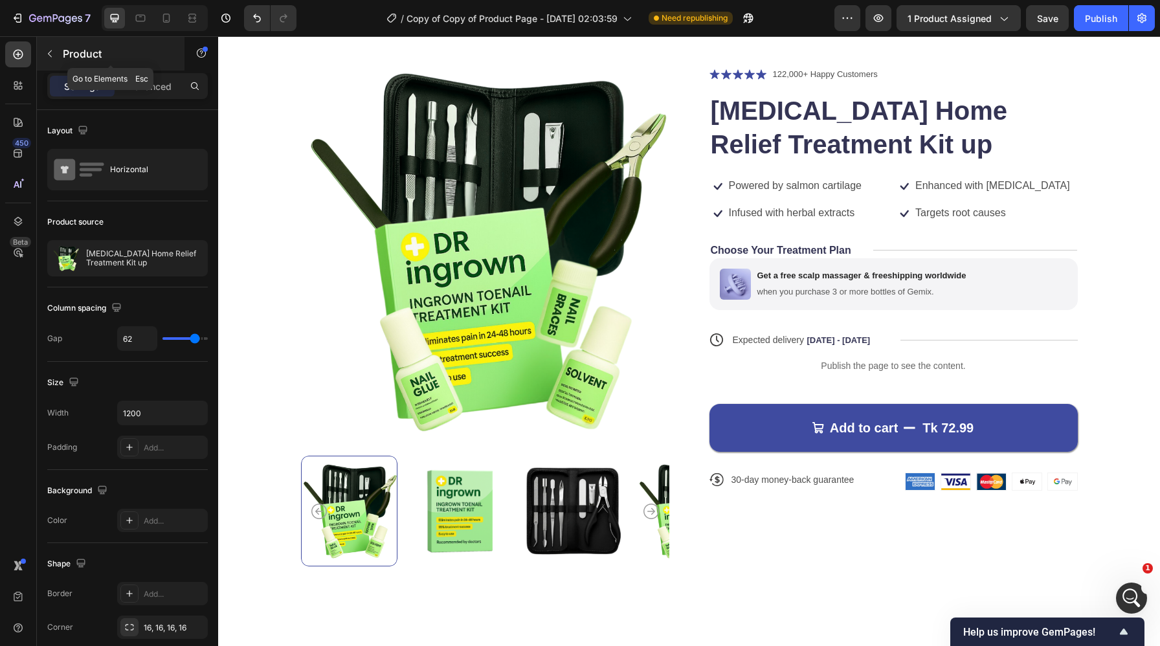
click at [104, 50] on p "Product" at bounding box center [118, 54] width 110 height 16
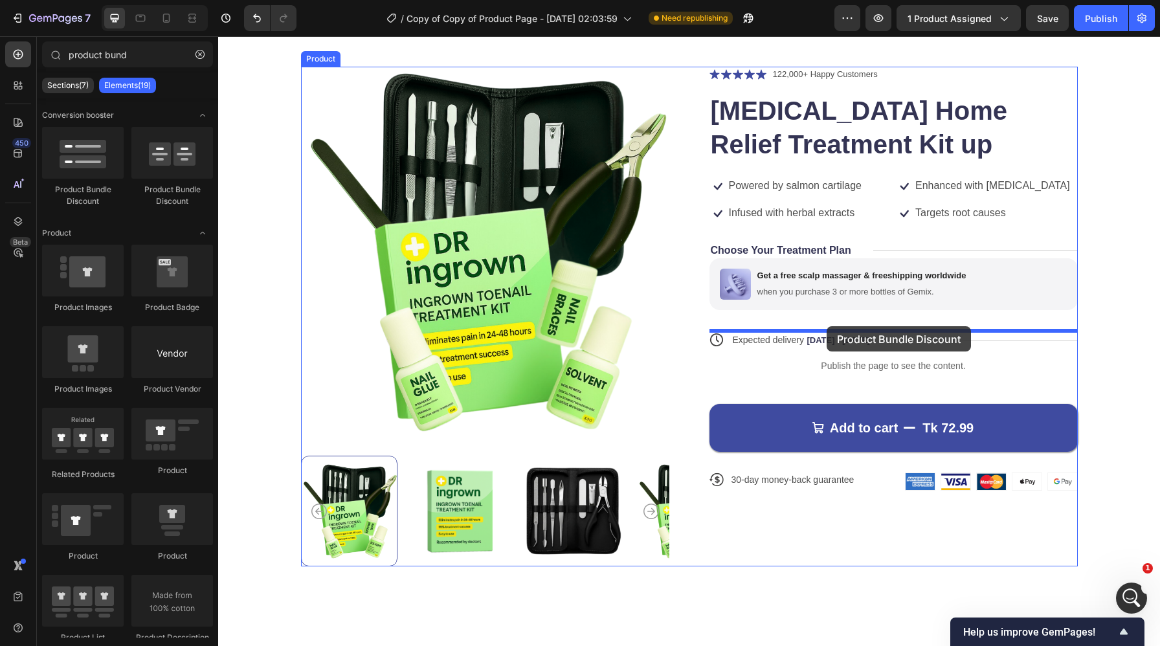
drag, startPoint x: 391, startPoint y: 199, endPoint x: 827, endPoint y: 326, distance: 453.9
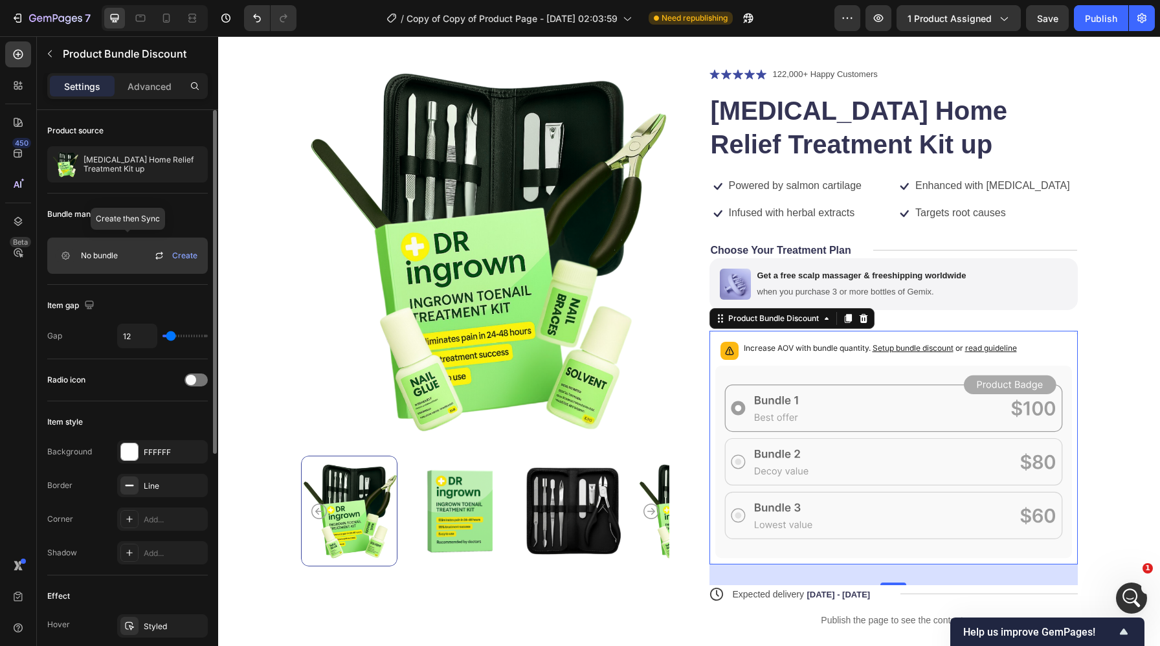
click at [175, 251] on span "Create" at bounding box center [184, 256] width 25 height 12
